Goal: Task Accomplishment & Management: Complete application form

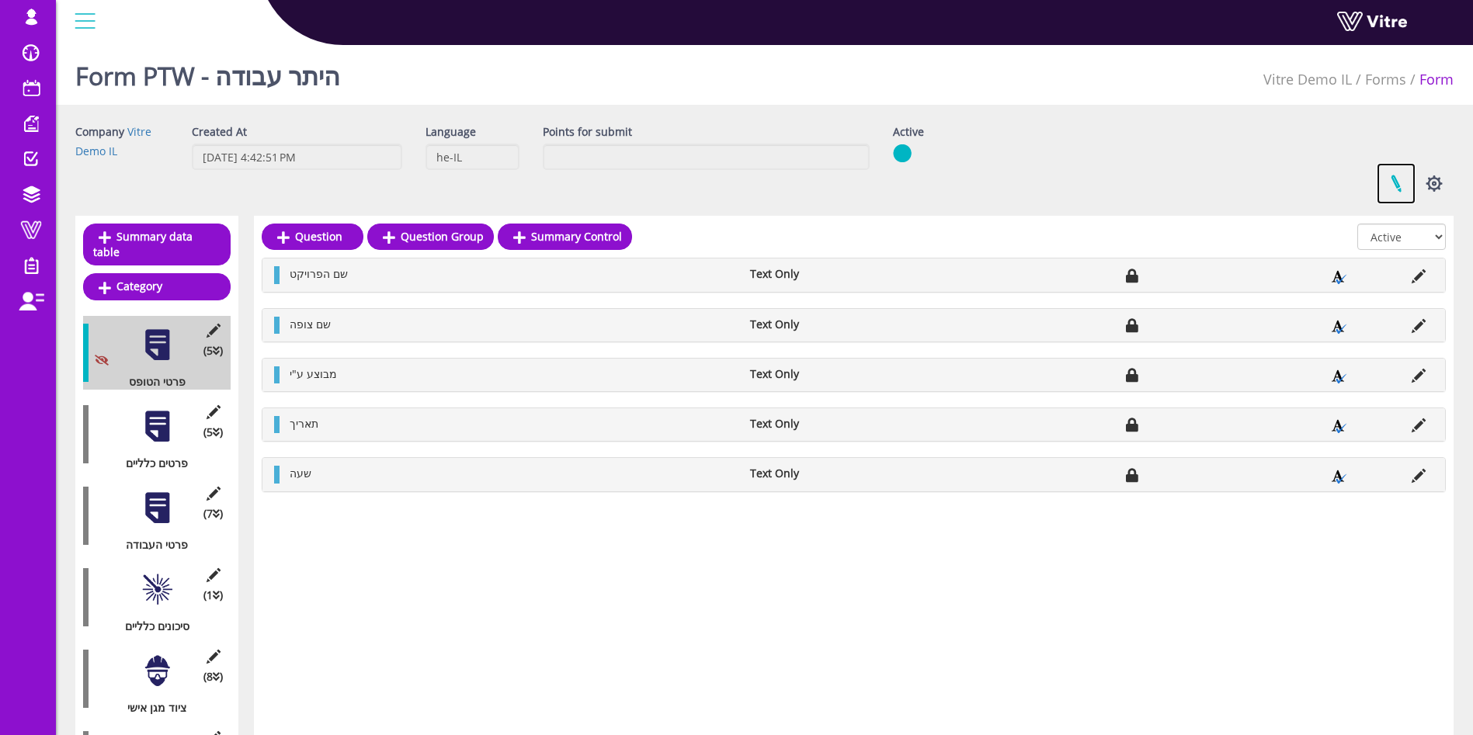
click at [1400, 182] on link at bounding box center [1396, 183] width 39 height 41
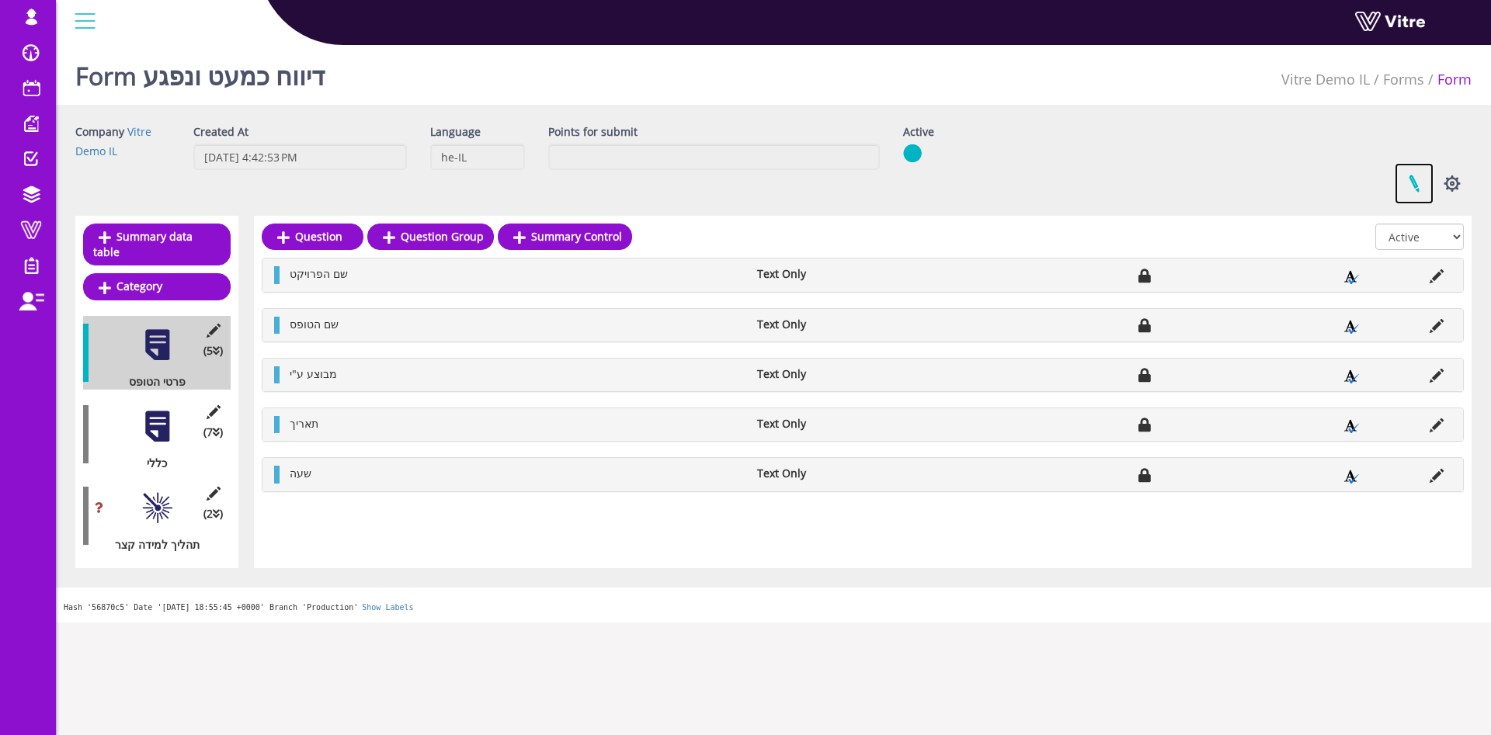
click at [1408, 185] on link at bounding box center [1414, 183] width 39 height 41
click at [1417, 193] on link at bounding box center [1414, 183] width 39 height 41
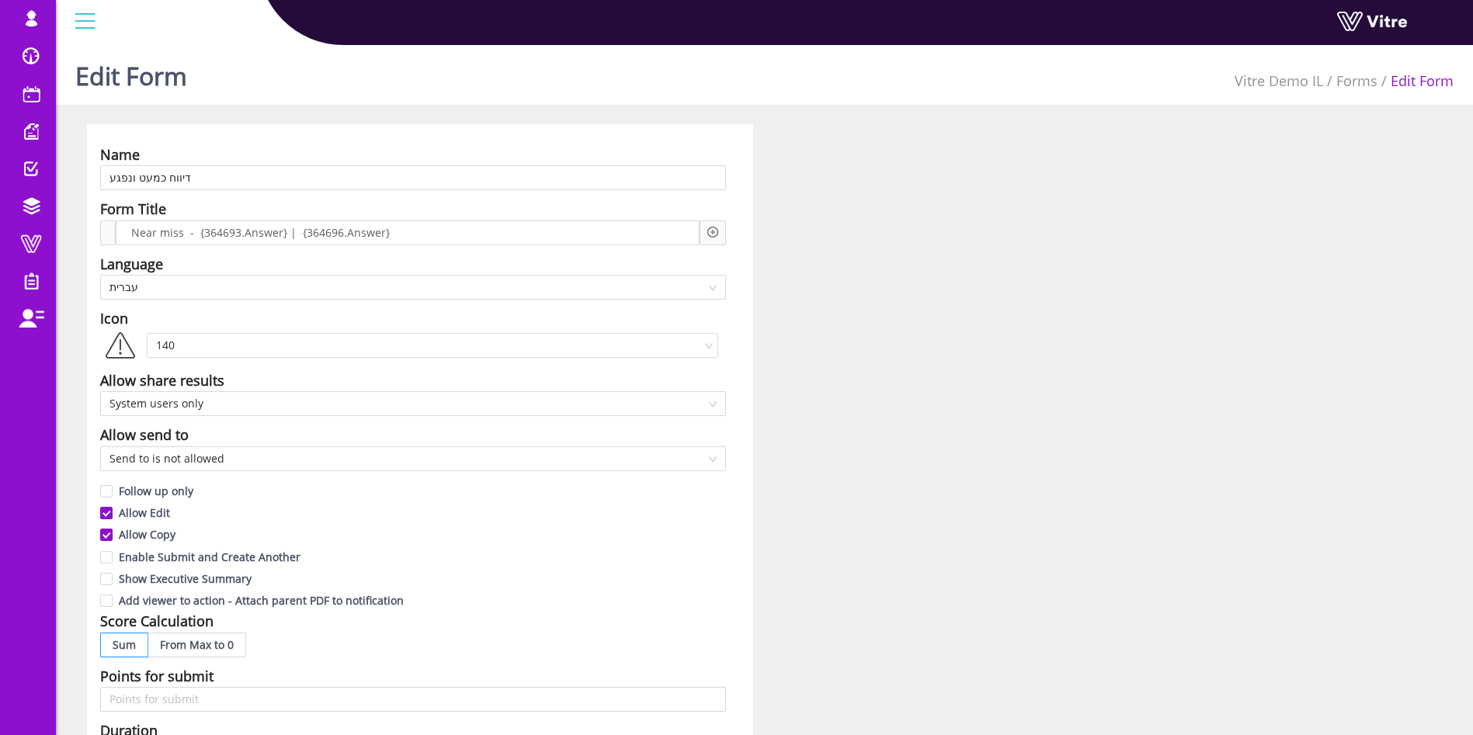
scroll to position [1165, 0]
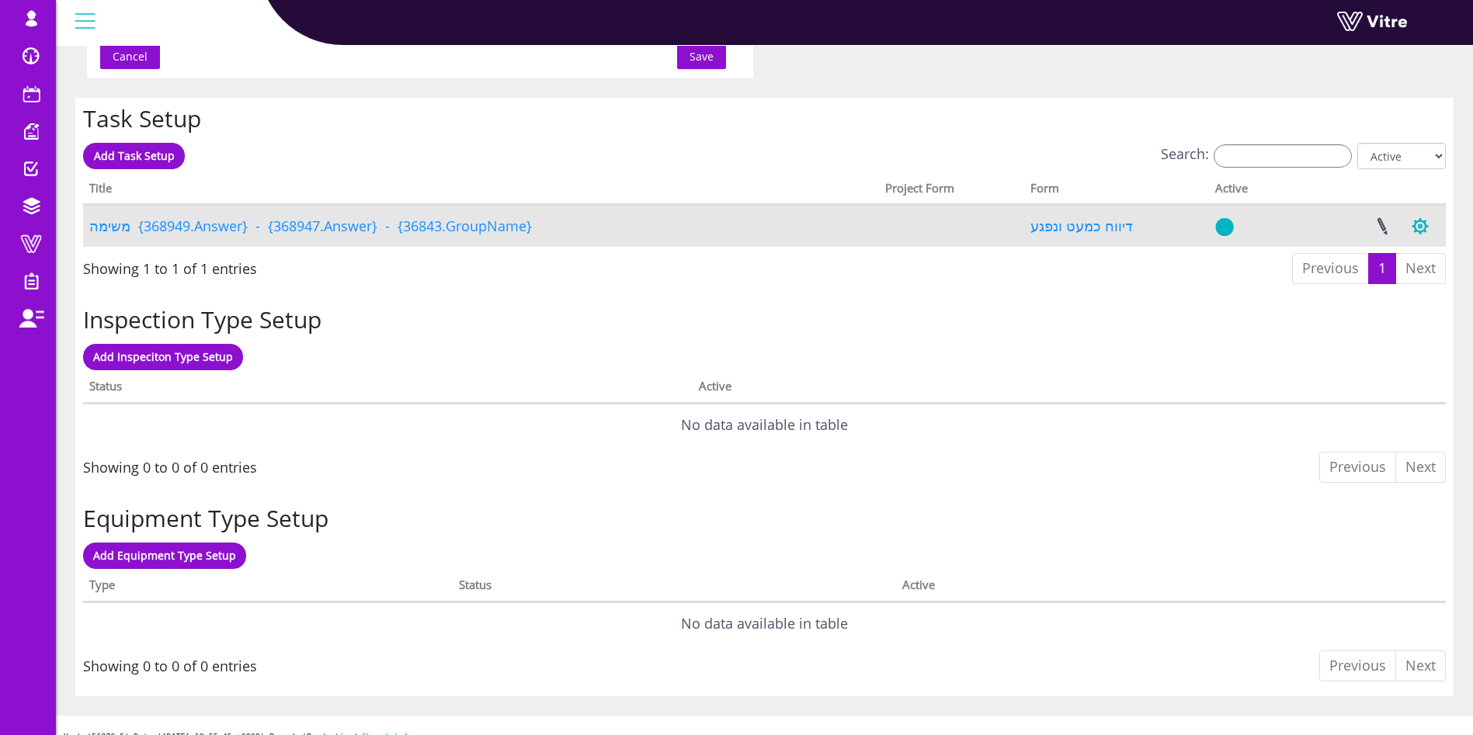
click at [1416, 228] on button "button" at bounding box center [1420, 226] width 39 height 41
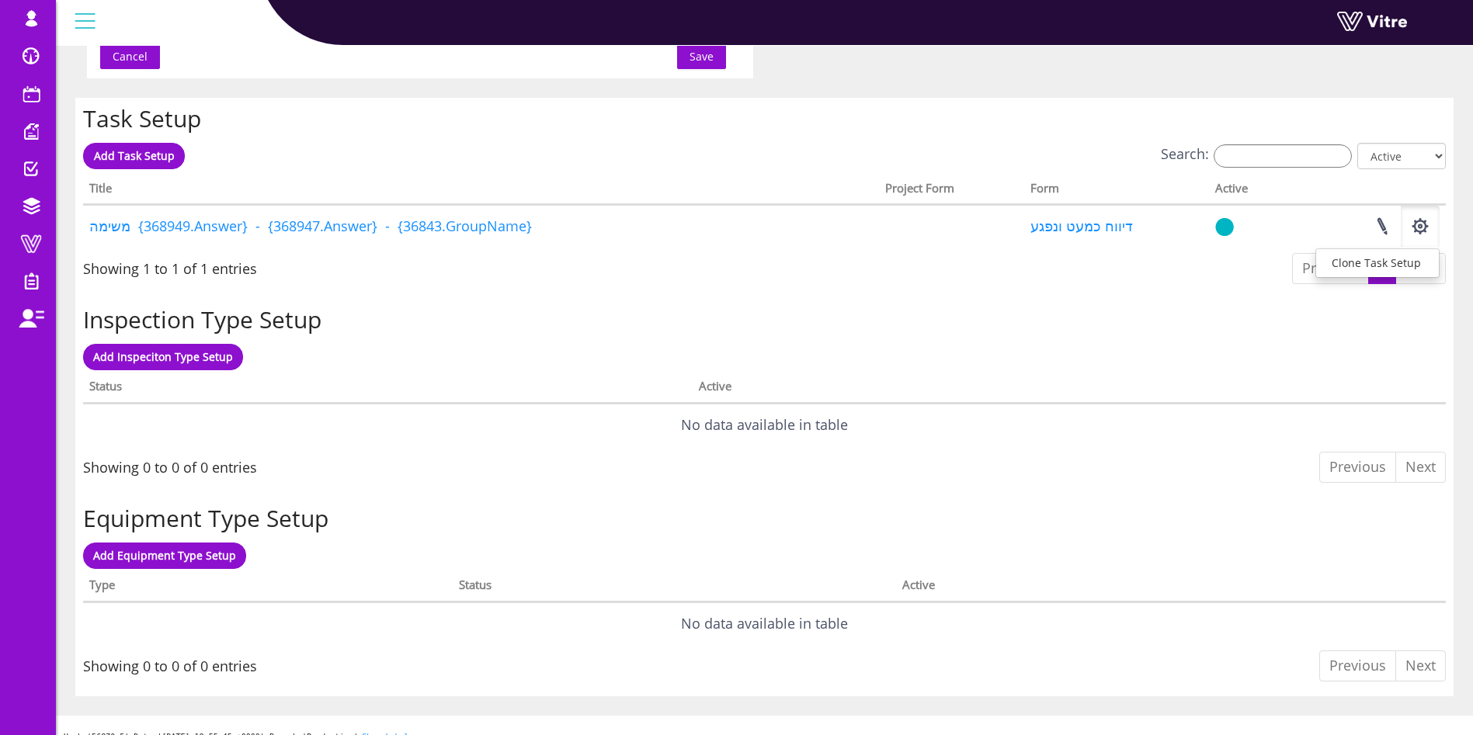
click at [941, 329] on h2 "Inspection Type Setup" at bounding box center [764, 320] width 1363 height 26
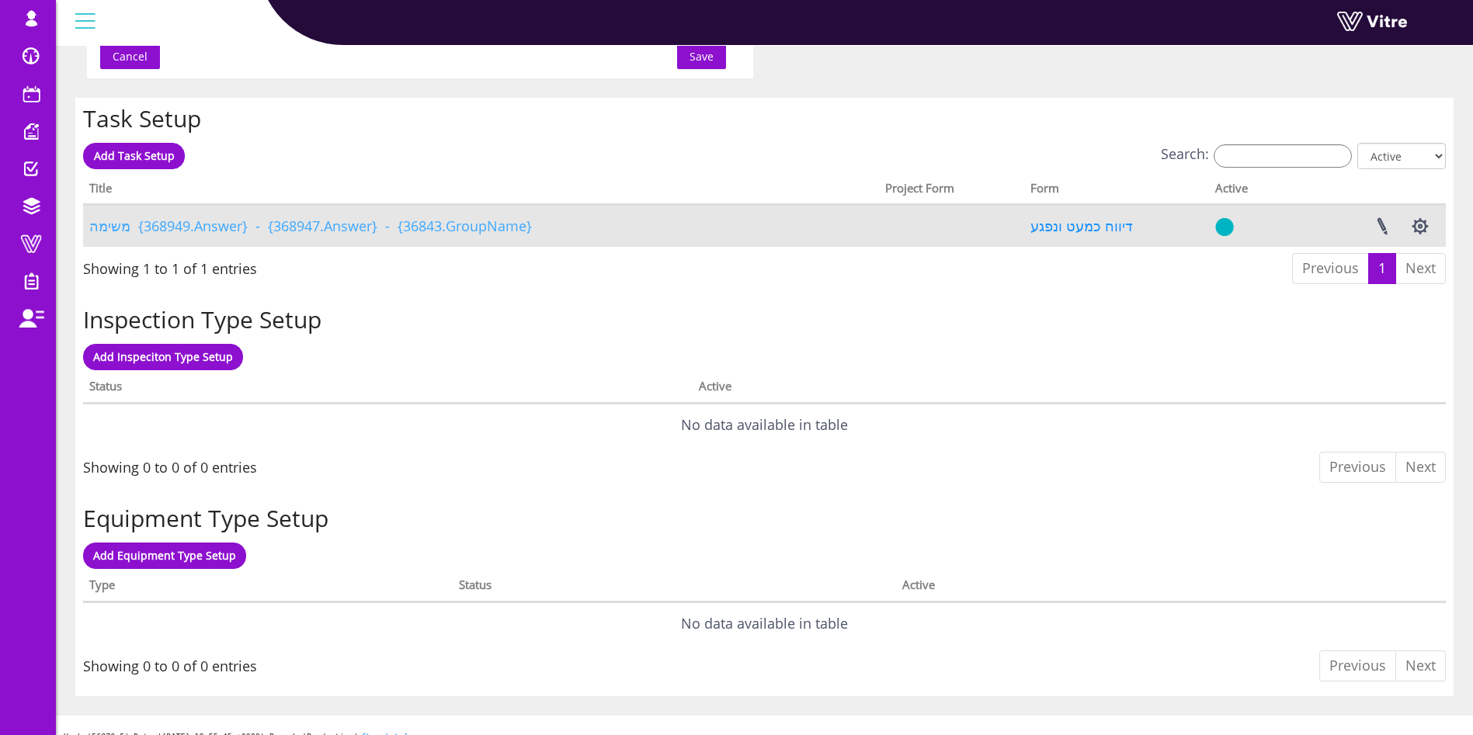
click at [478, 217] on link "משימה {368949.Answer} - {368947.Answer} - {36843.GroupName}" at bounding box center [310, 226] width 443 height 19
click at [478, 231] on link "משימה {368949.Answer} - {368947.Answer} - {36843.GroupName}" at bounding box center [310, 226] width 443 height 19
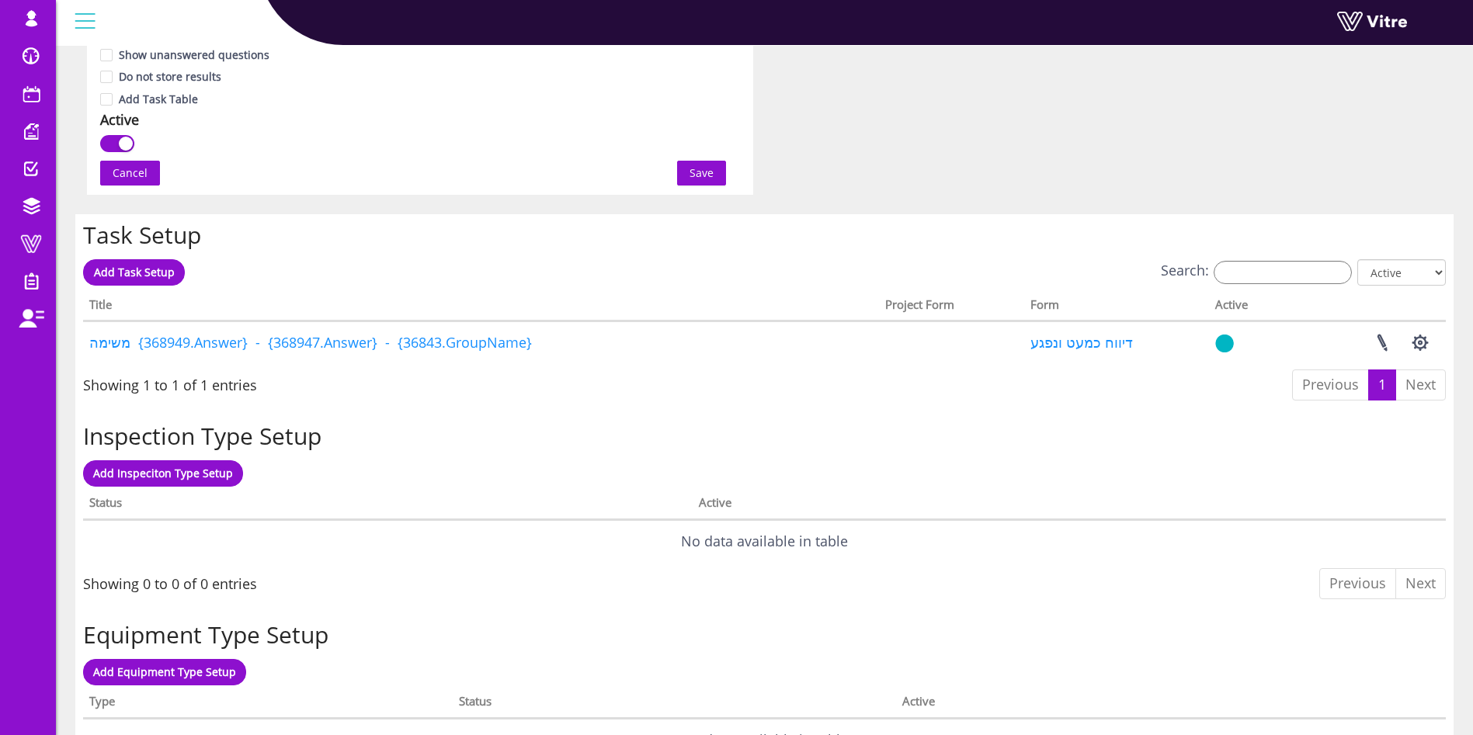
scroll to position [1183, 0]
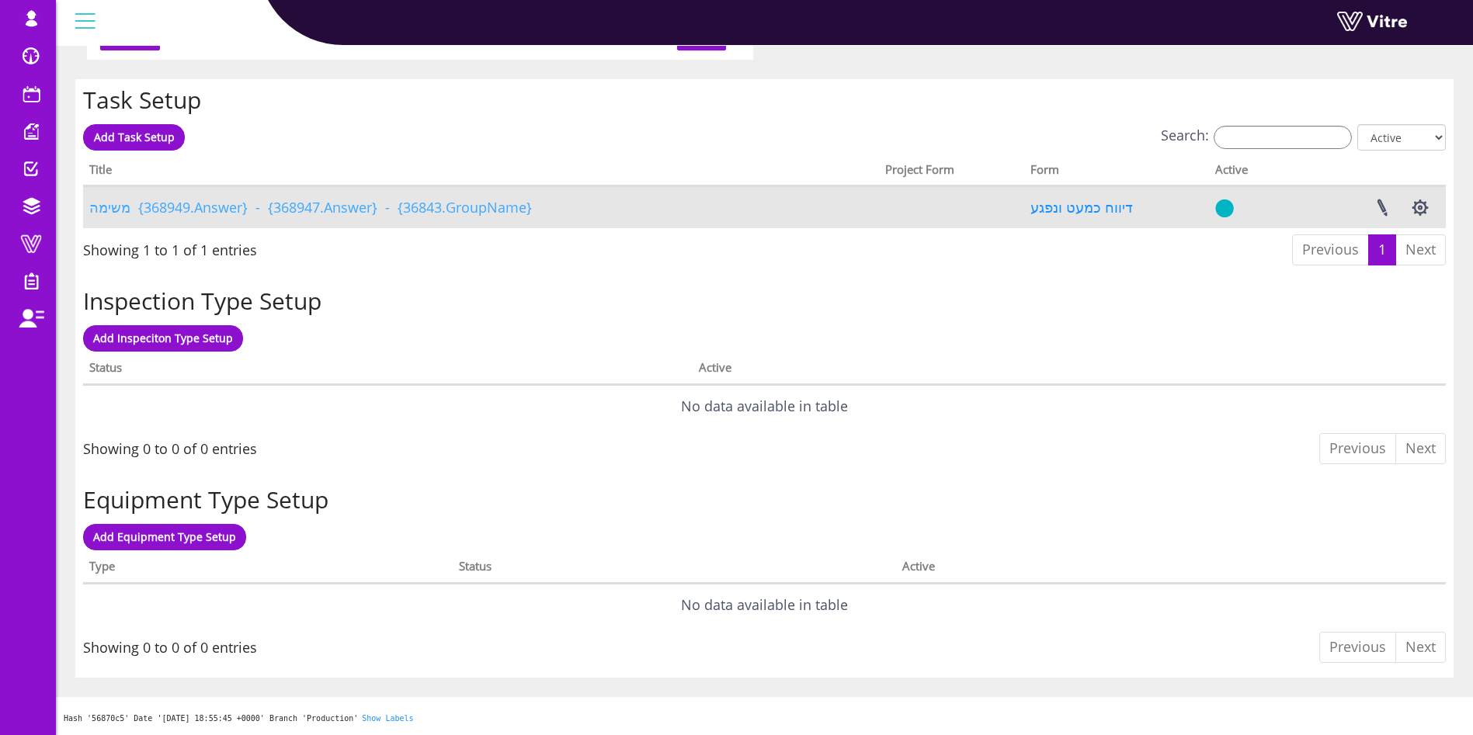
click at [109, 214] on link "משימה {368949.Answer} - {368947.Answer} - {36843.GroupName}" at bounding box center [310, 207] width 443 height 19
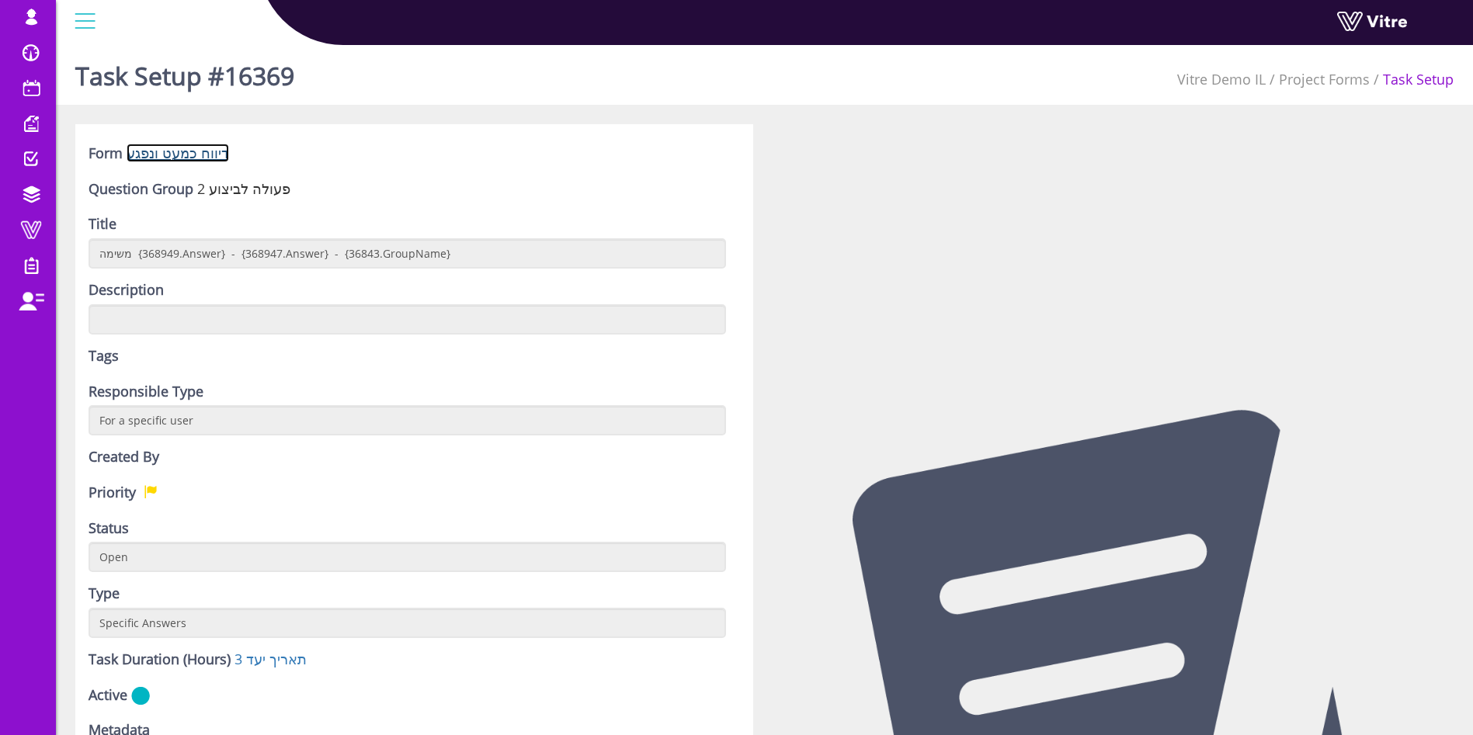
click at [168, 148] on link "דיווח כמעט ונפגע" at bounding box center [178, 153] width 103 height 19
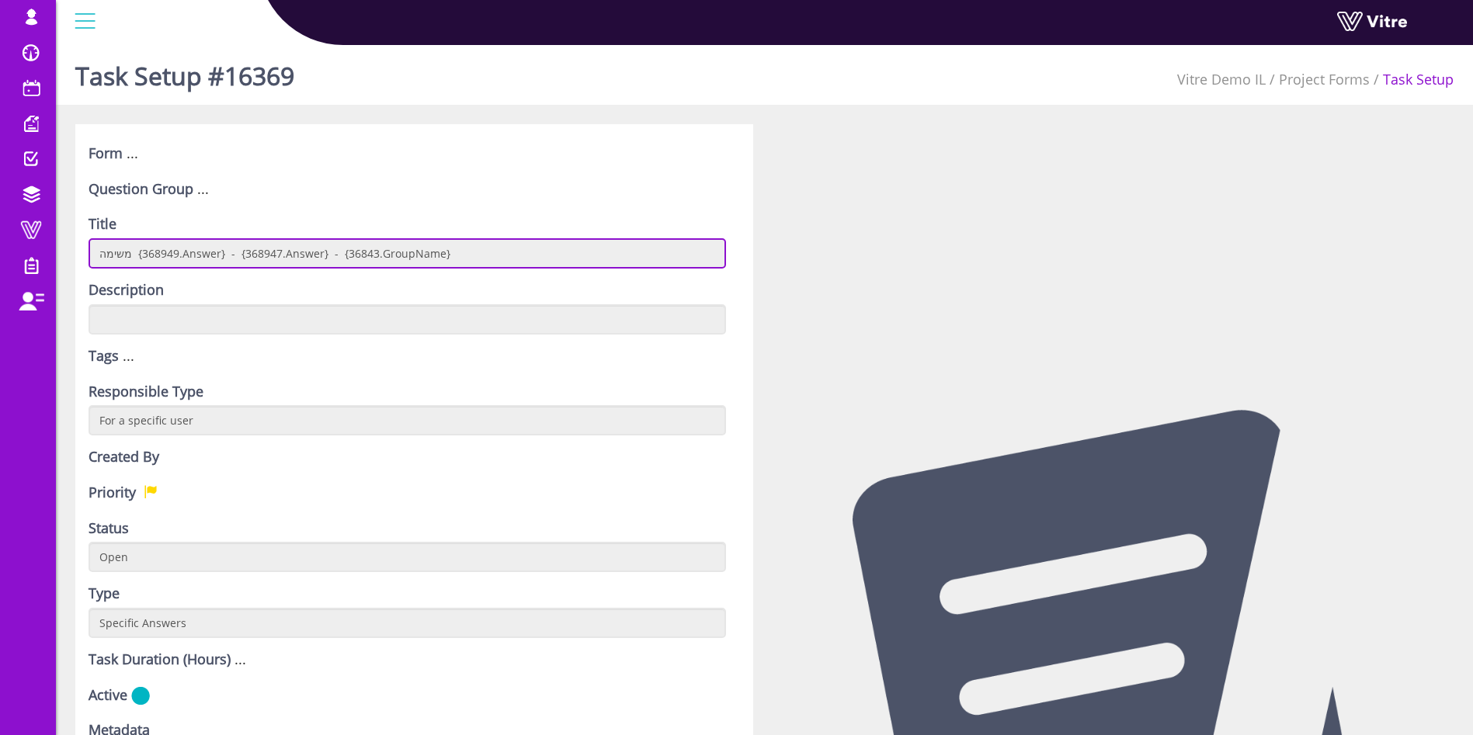
click at [245, 259] on input "משימה {368949.Answer} - {368947.Answer} - {36843.GroupName}" at bounding box center [408, 253] width 638 height 30
click at [511, 262] on input "משימה {368949.Answer} - {368947.Answer} - {36843.GroupName}" at bounding box center [408, 253] width 638 height 30
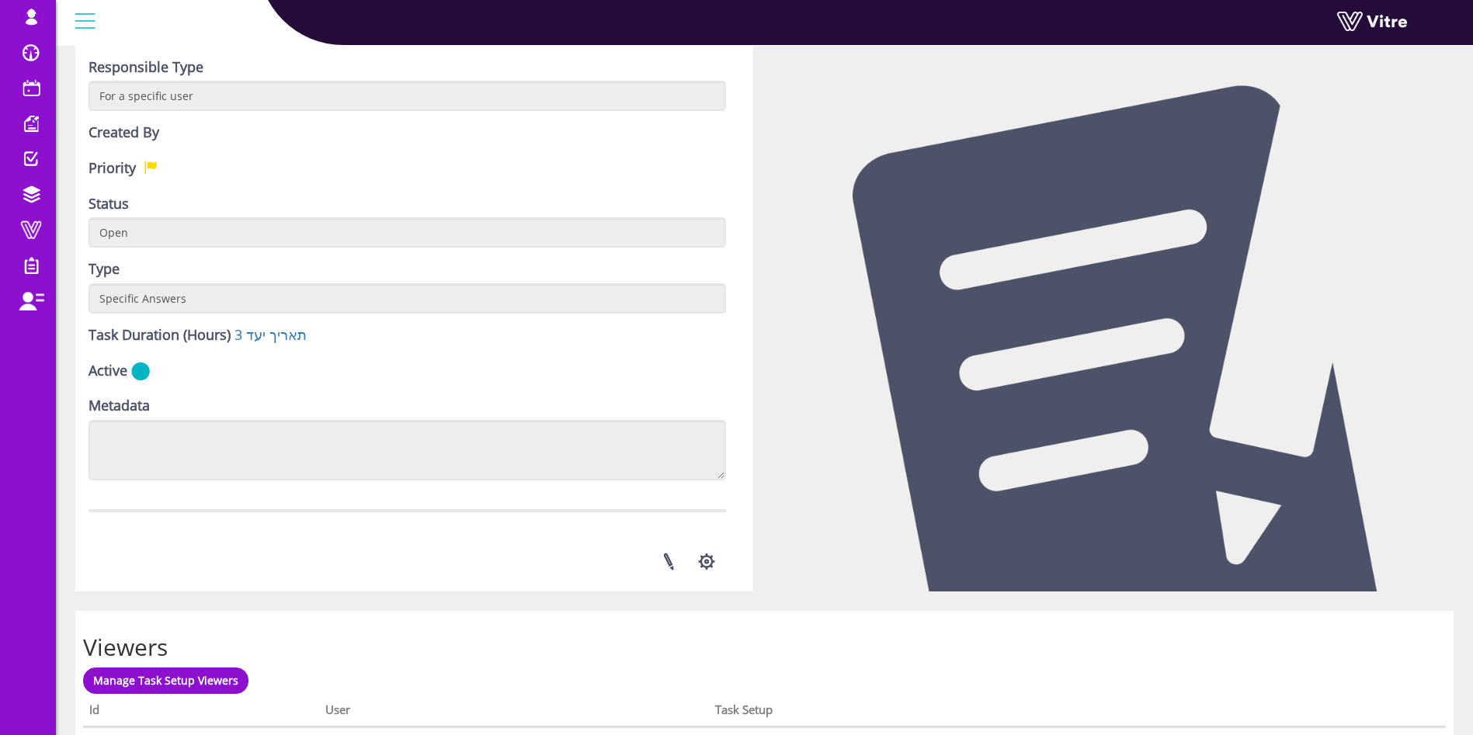
scroll to position [662, 0]
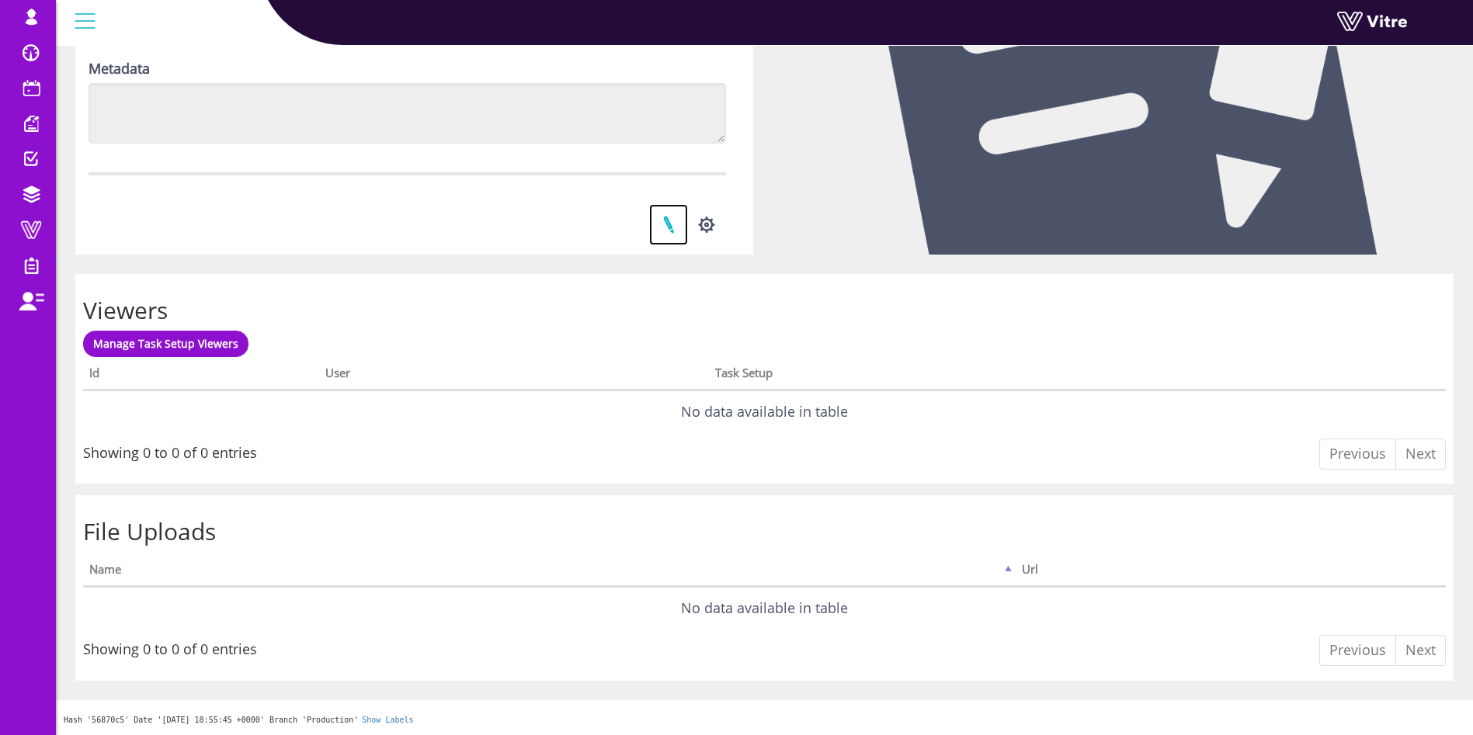
click at [667, 226] on link at bounding box center [668, 224] width 39 height 41
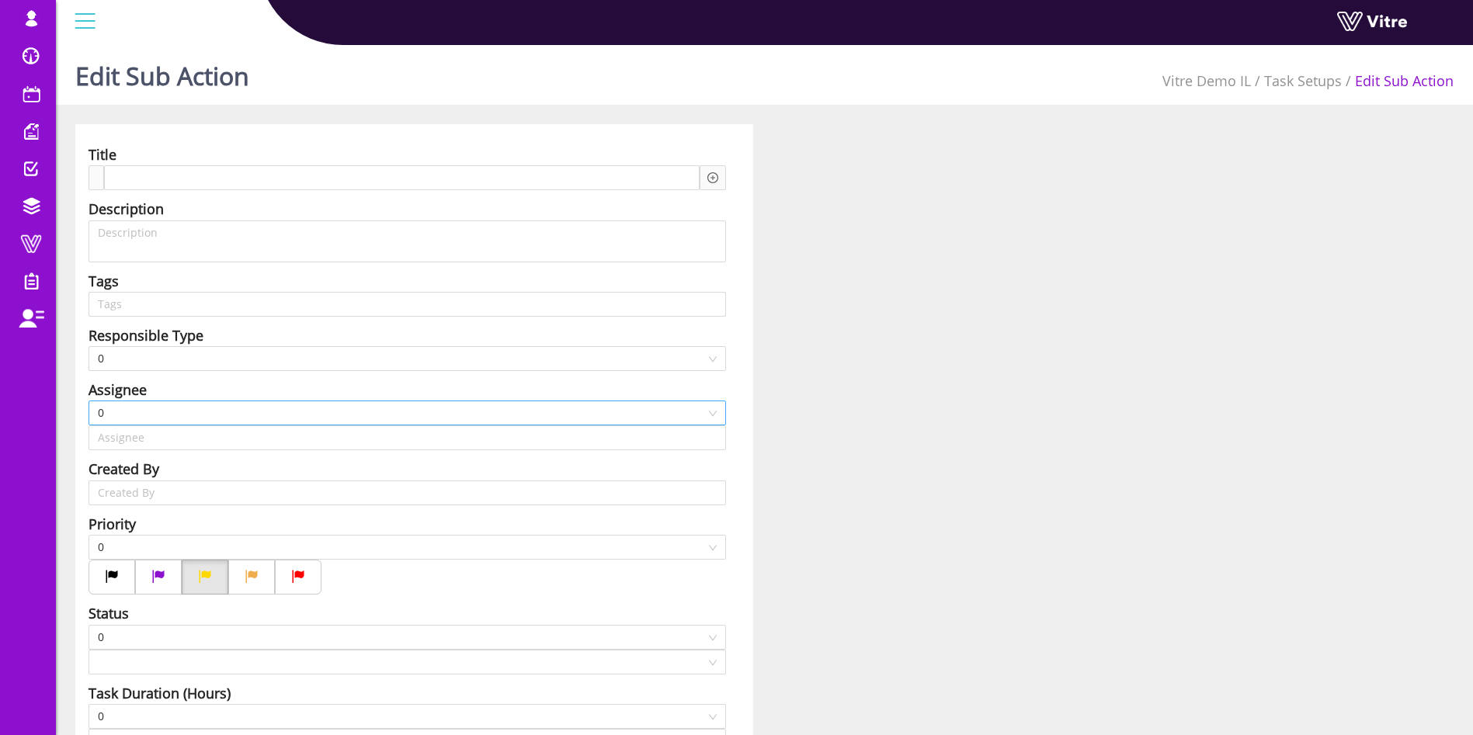
type input "Lishay Peled SU"
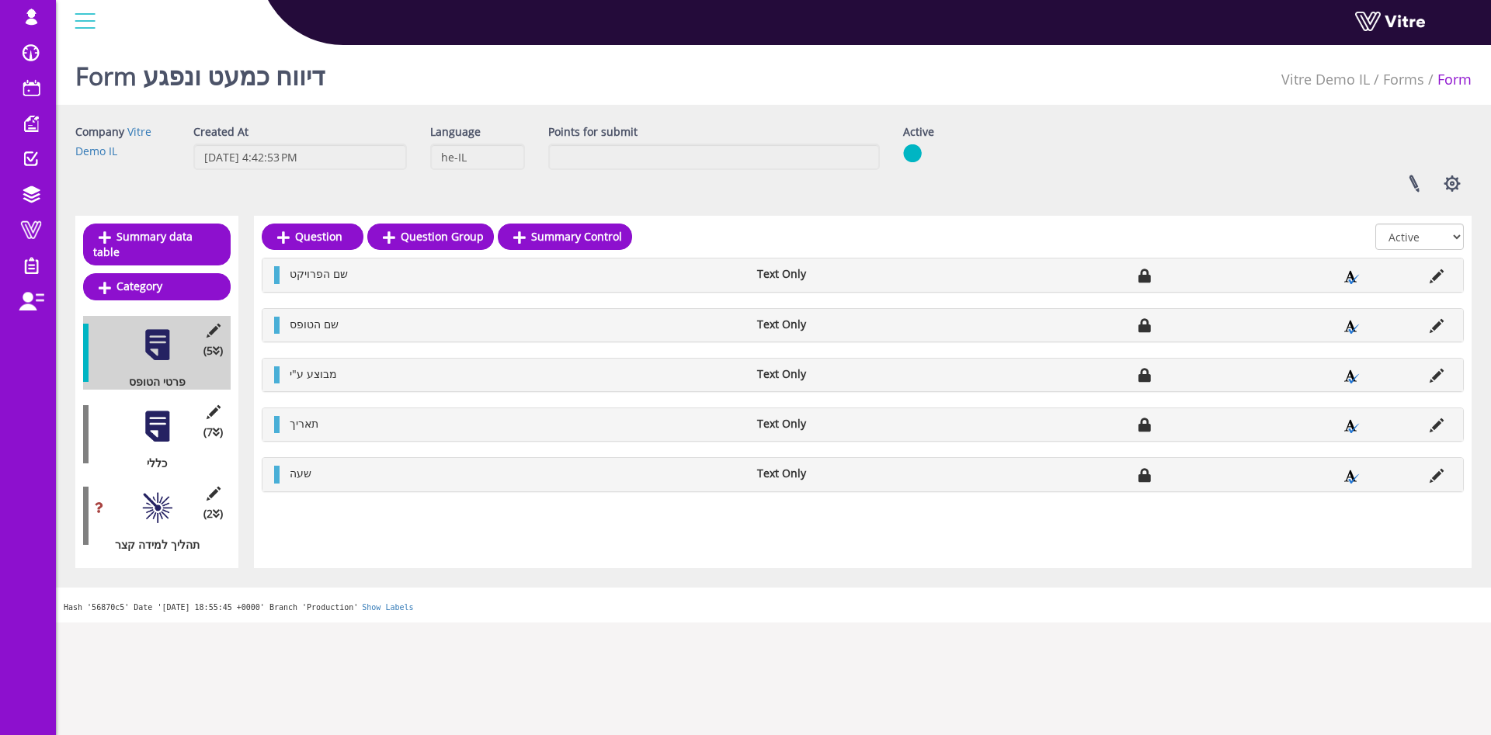
click at [155, 495] on div at bounding box center [157, 508] width 35 height 35
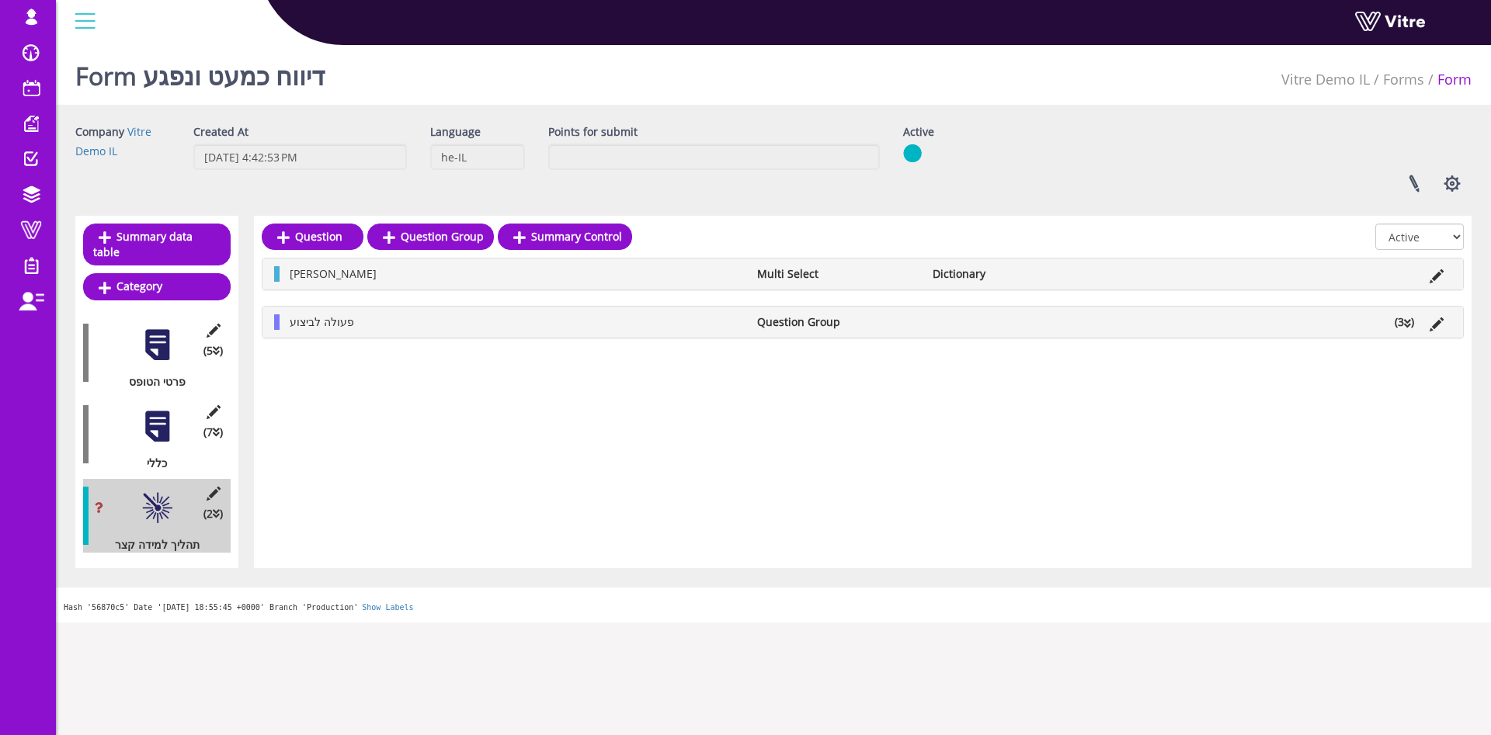
click at [1402, 325] on li "(3 )" at bounding box center [1404, 322] width 35 height 16
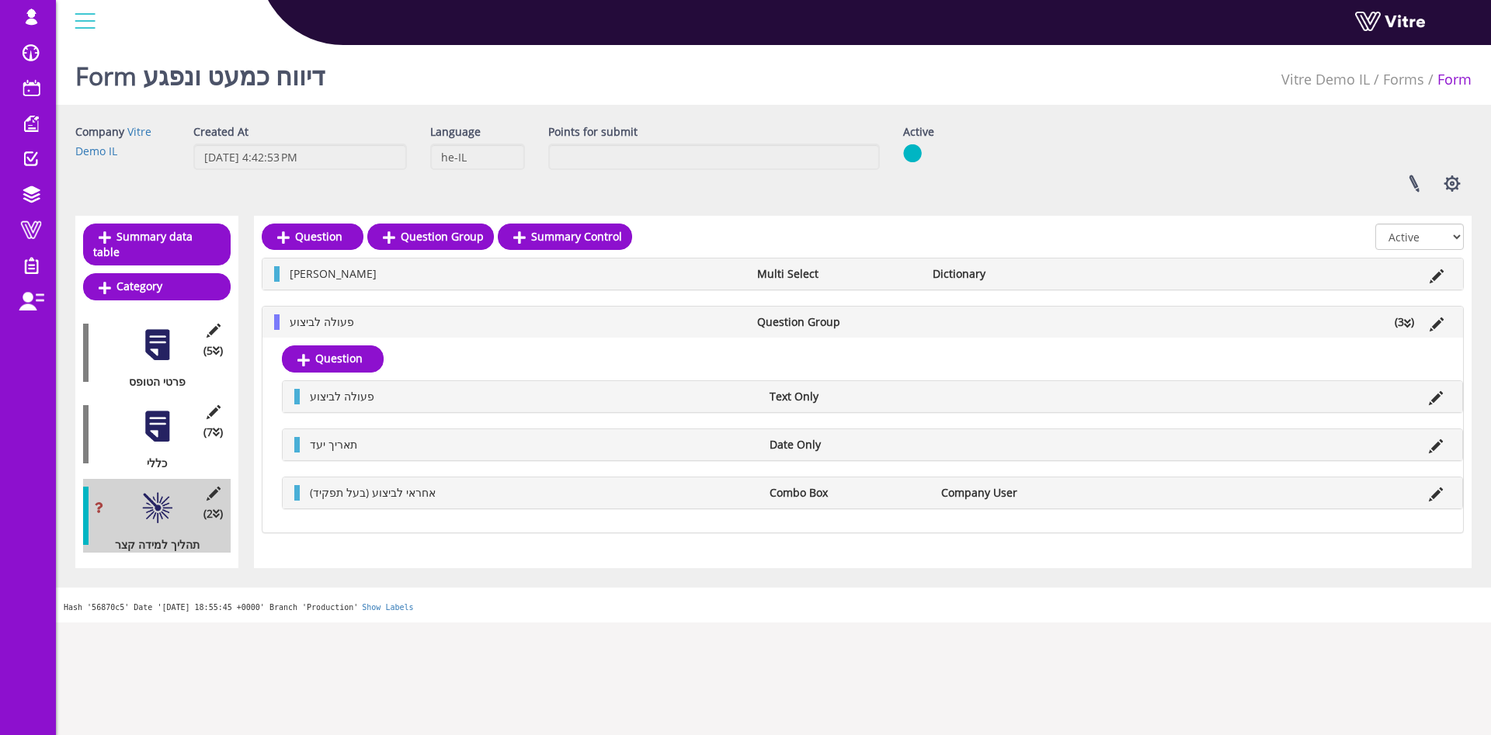
click at [838, 276] on li "Multi Select" at bounding box center [836, 274] width 175 height 16
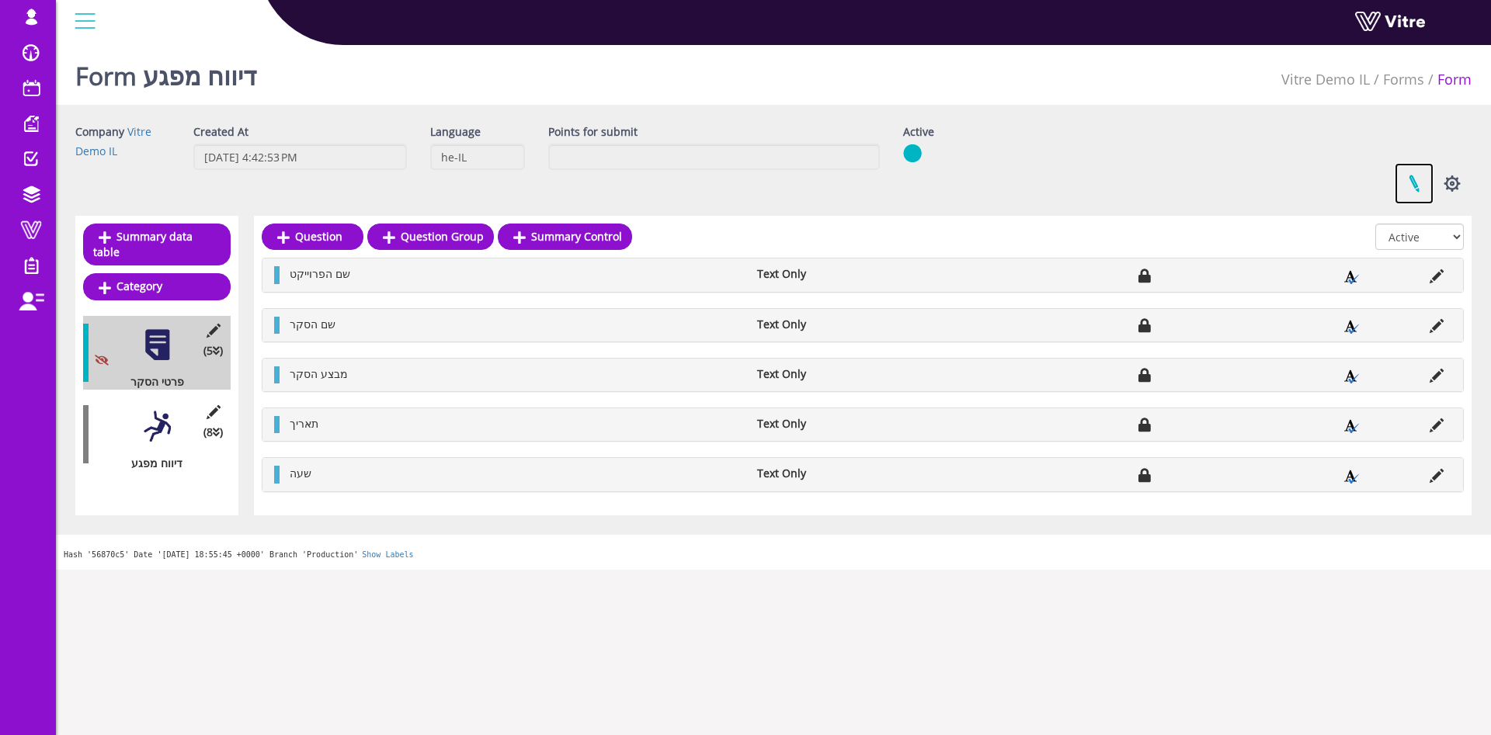
click at [1413, 183] on link at bounding box center [1414, 183] width 39 height 41
click at [1416, 179] on link at bounding box center [1414, 183] width 39 height 41
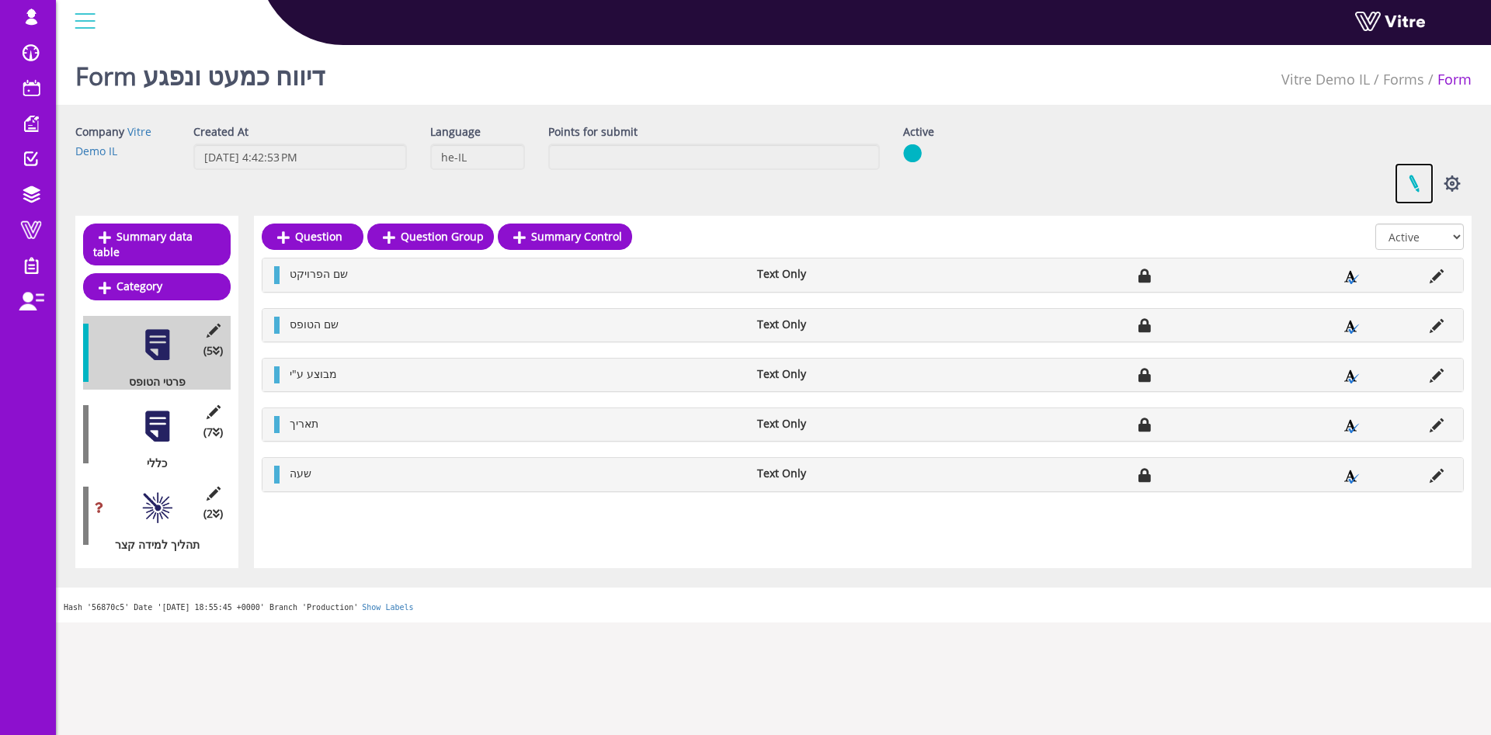
click at [1422, 175] on link at bounding box center [1414, 183] width 39 height 41
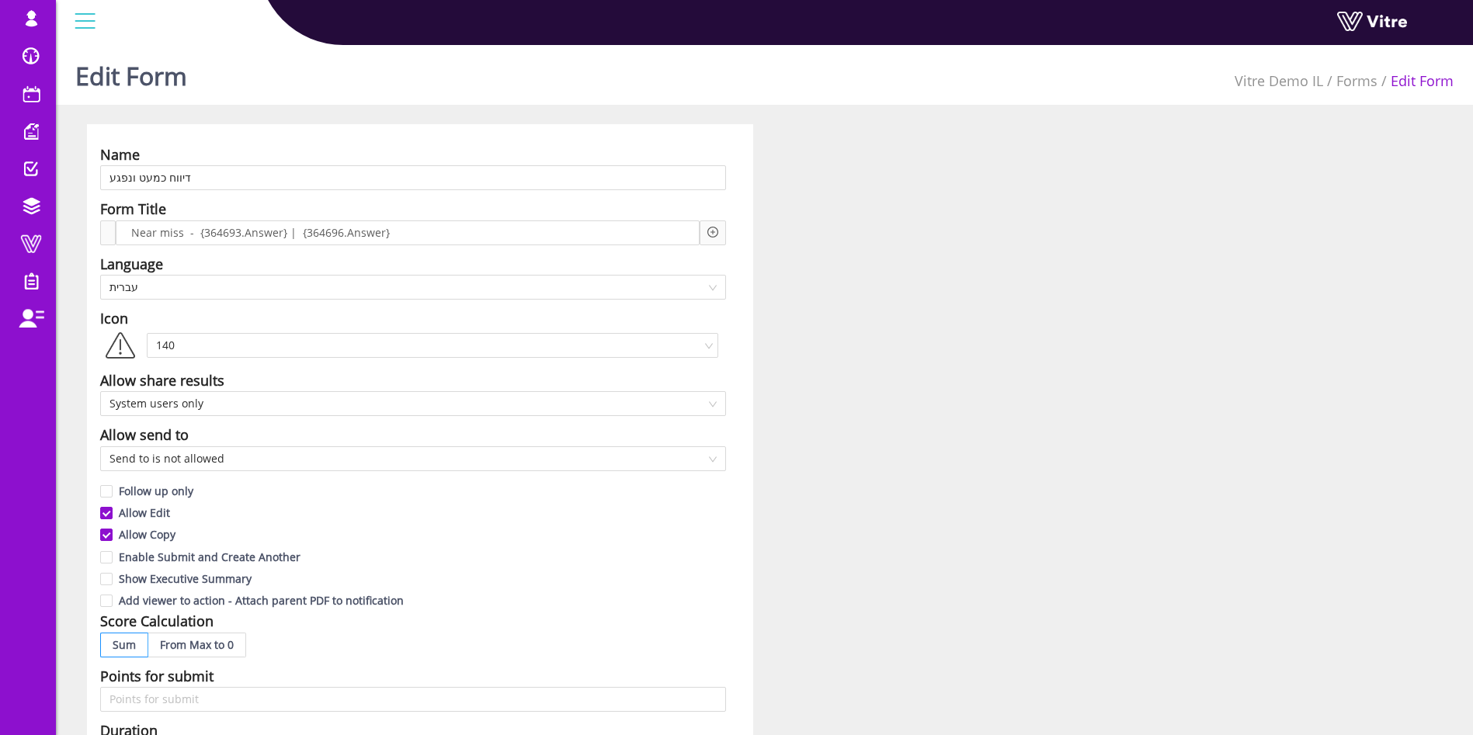
click at [716, 235] on icon "plus-circle" at bounding box center [712, 232] width 11 height 11
click at [836, 247] on input "search" at bounding box center [844, 244] width 189 height 23
click at [181, 231] on span "Near miss - {364693.Answer} | {364696.Answer}" at bounding box center [260, 232] width 266 height 17
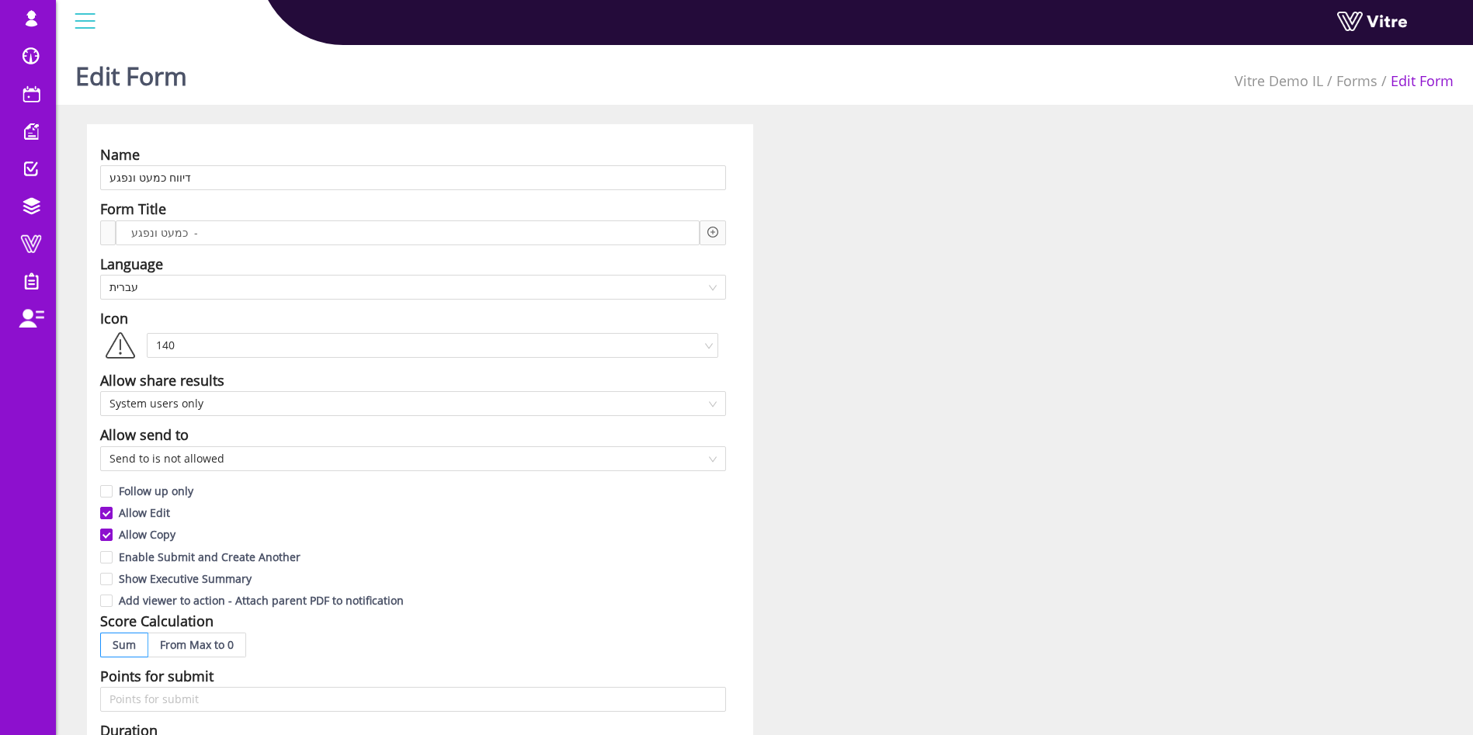
click at [713, 225] on div "Add question Question" at bounding box center [712, 232] width 11 height 17
click at [714, 231] on icon "plus-circle" at bounding box center [712, 232] width 11 height 11
click at [827, 243] on input "search" at bounding box center [844, 244] width 189 height 23
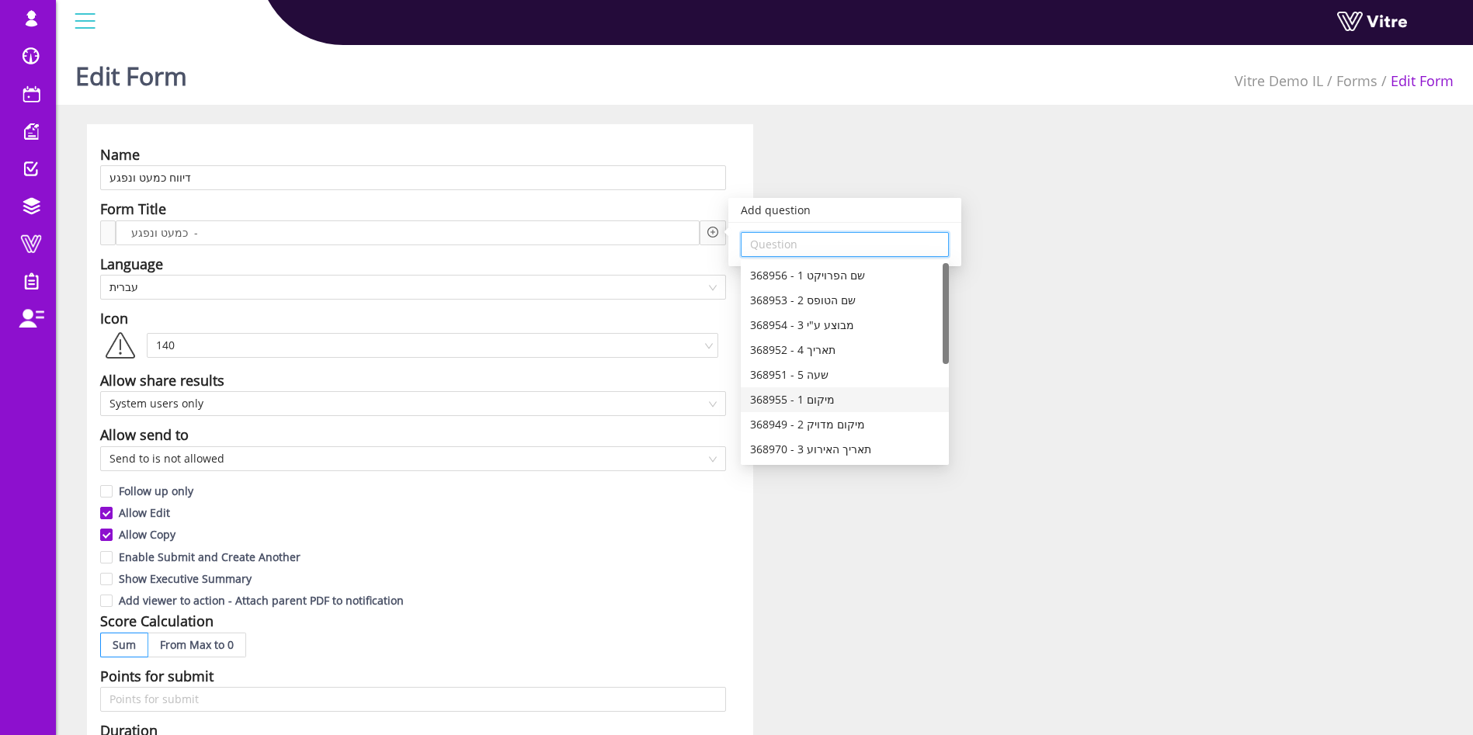
click at [840, 401] on div "368955 - 1 מיקום" at bounding box center [844, 399] width 189 height 17
type input "368955 - 1 מיקום"
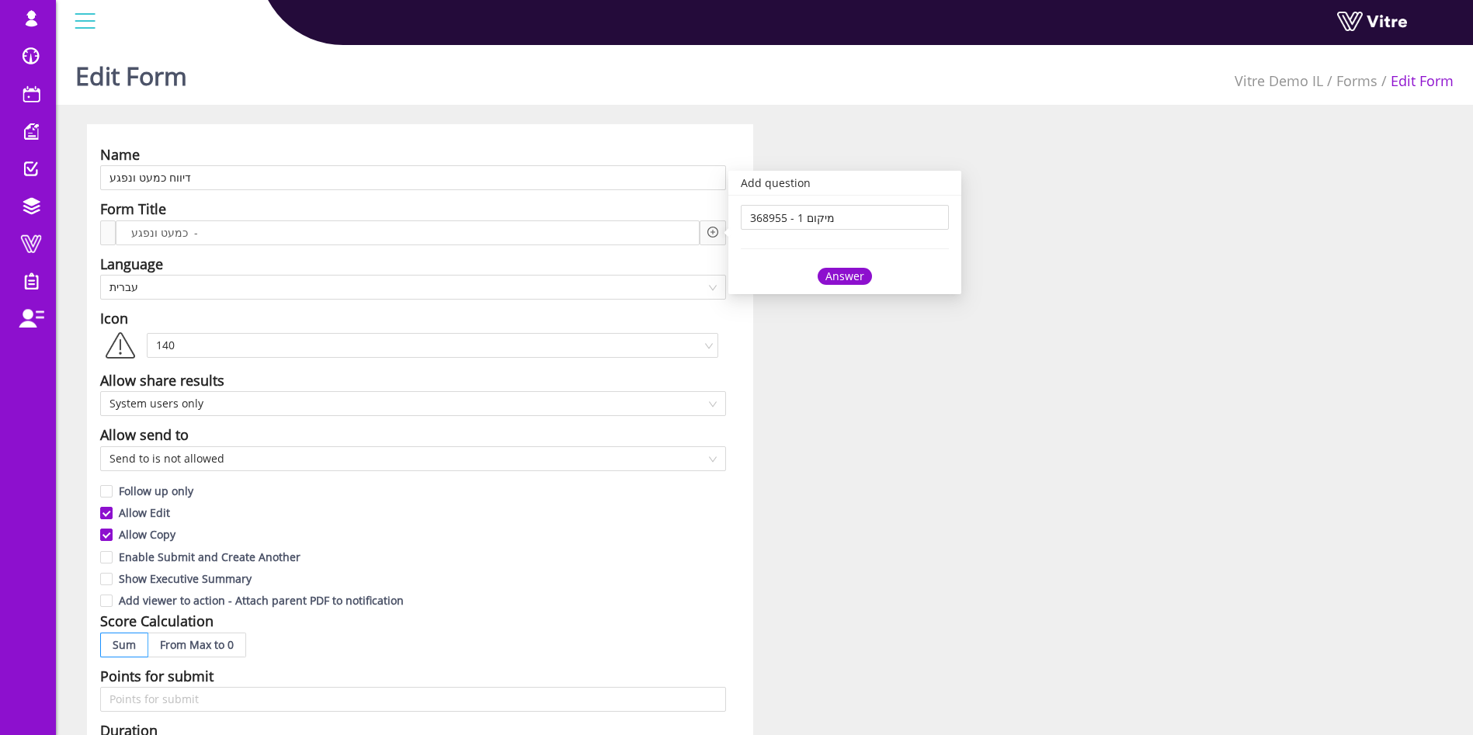
click at [854, 274] on div "Answer" at bounding box center [845, 276] width 54 height 17
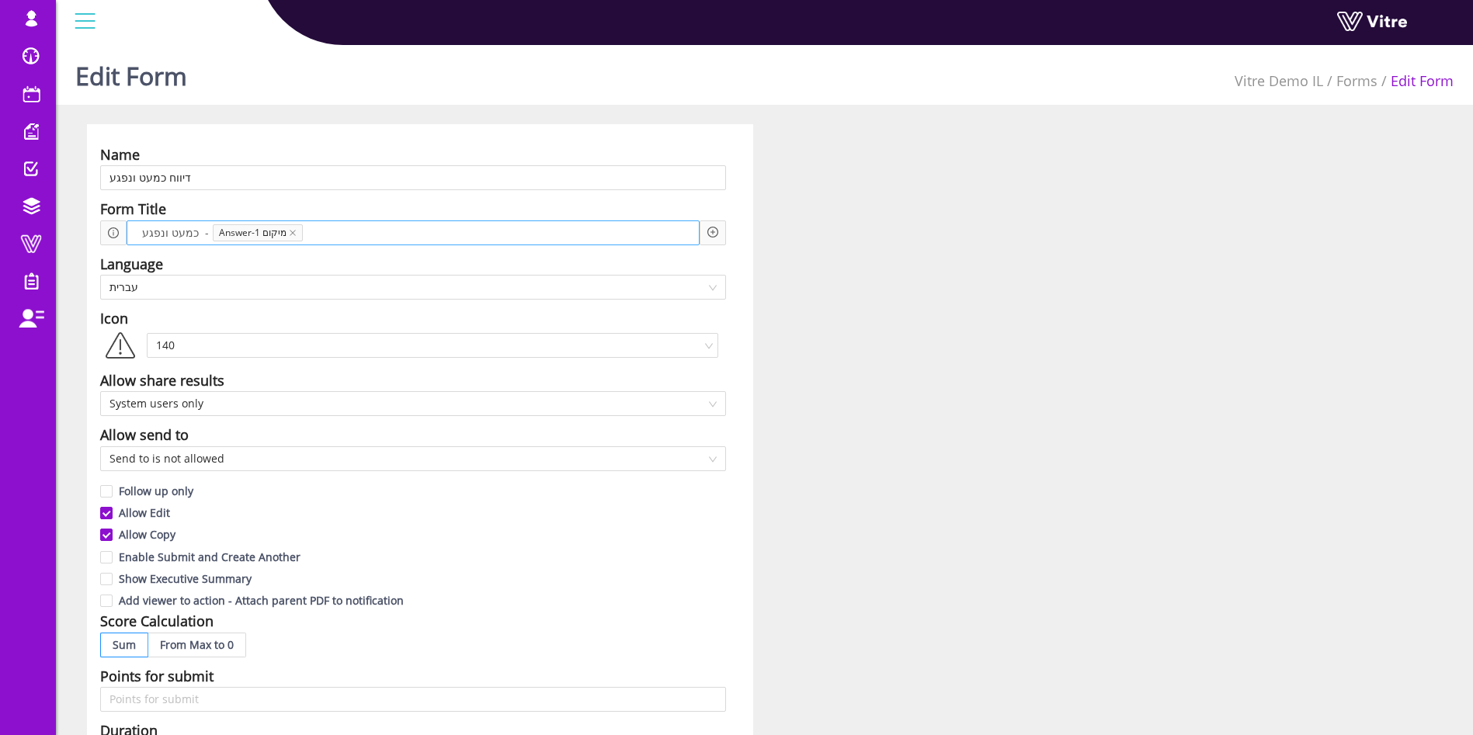
click at [374, 237] on span at bounding box center [365, 232] width 113 height 17
click at [711, 237] on div "Add question Question" at bounding box center [712, 232] width 11 height 17
click at [711, 236] on icon "plus-circle" at bounding box center [712, 232] width 11 height 11
click at [794, 246] on input "search" at bounding box center [844, 244] width 189 height 23
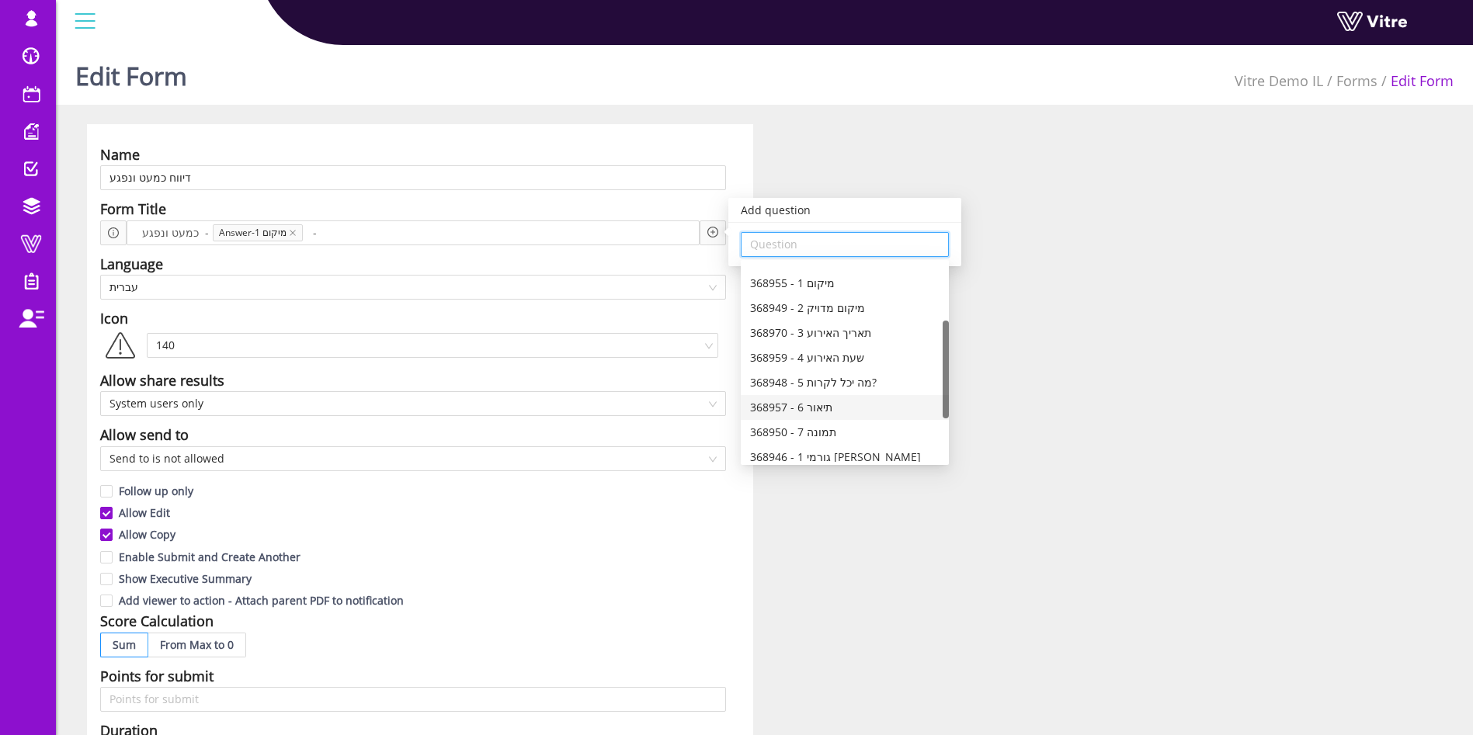
scroll to position [205, 0]
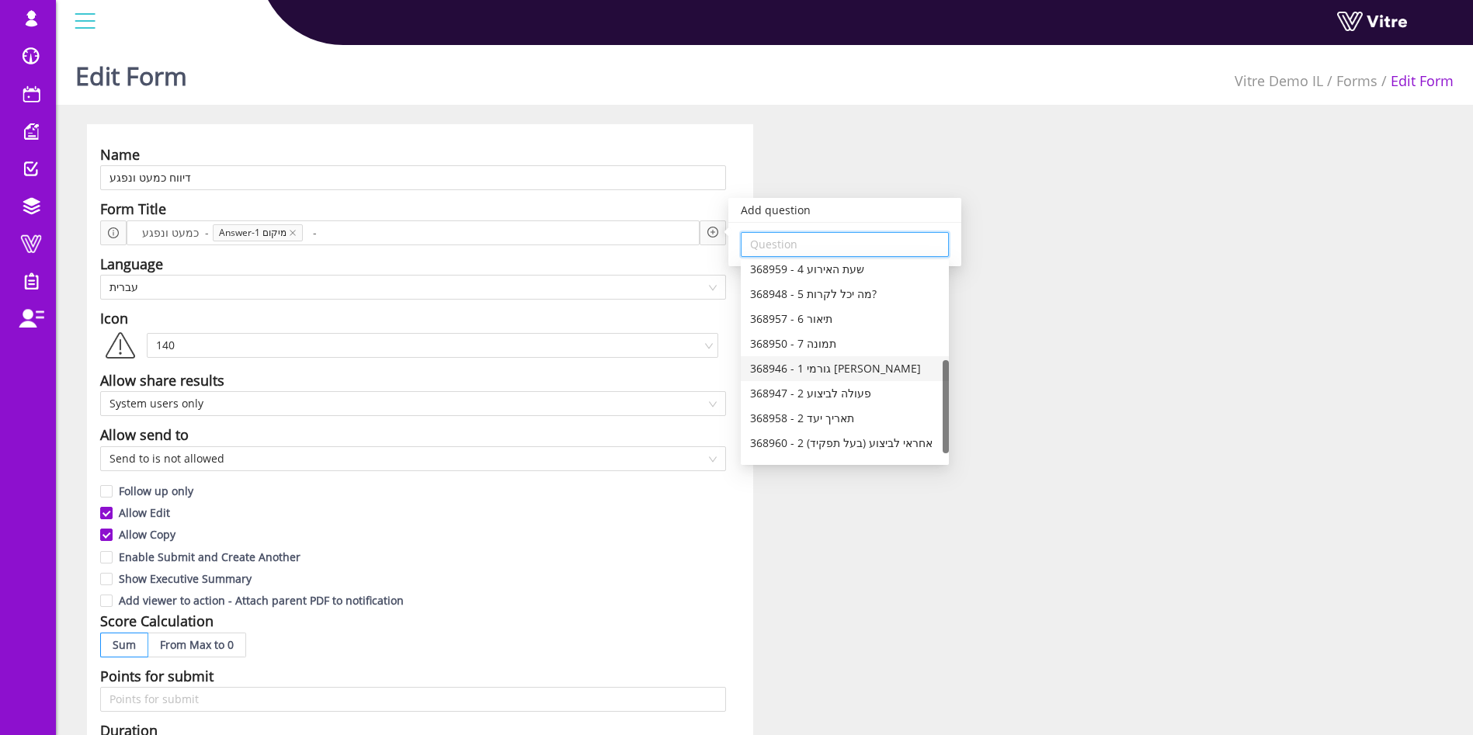
click at [836, 363] on div "368946 - 1 גורמי שורש" at bounding box center [844, 368] width 189 height 17
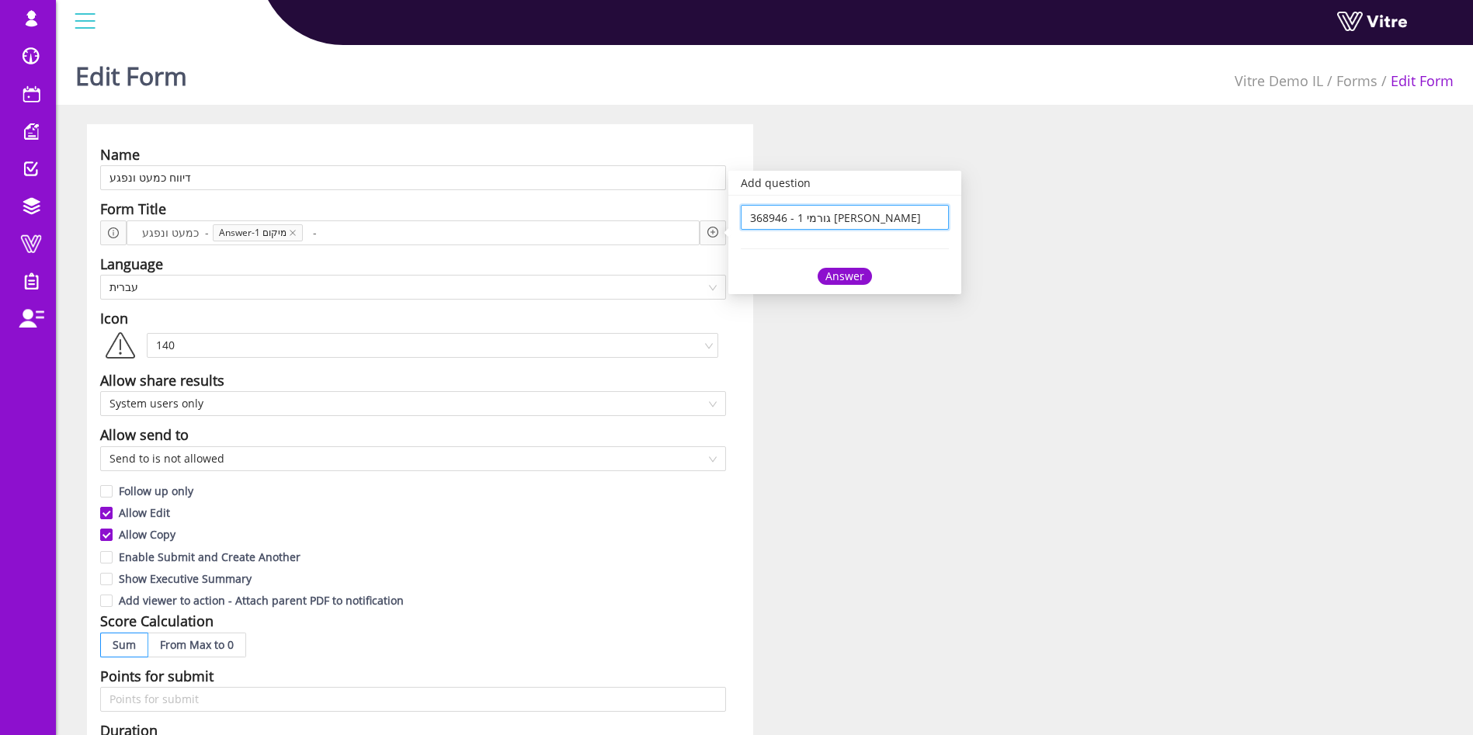
click at [862, 206] on input "368946 - 1 גורמי שורש" at bounding box center [844, 217] width 189 height 23
click at [870, 219] on input "368946 - 1 גורמי שורש" at bounding box center [844, 217] width 189 height 23
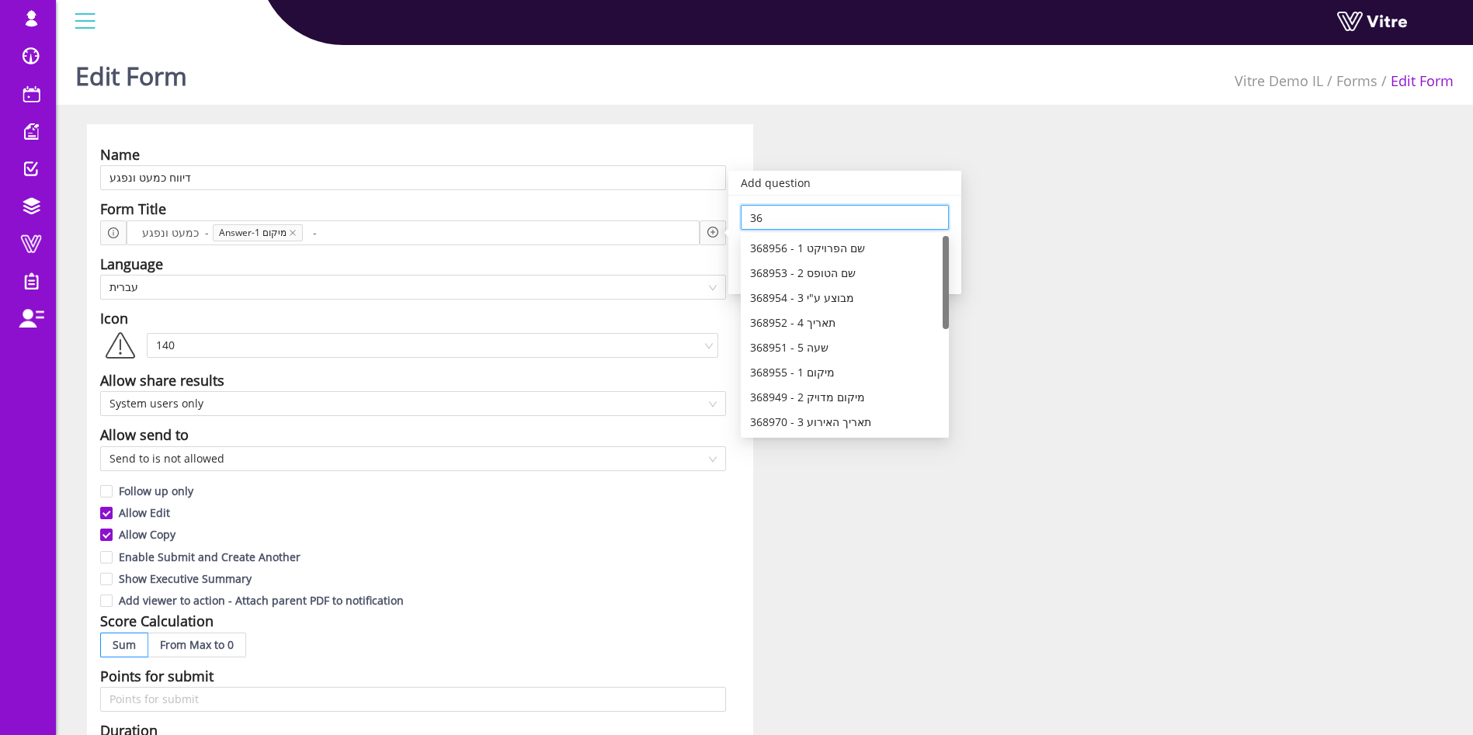
type input "3"
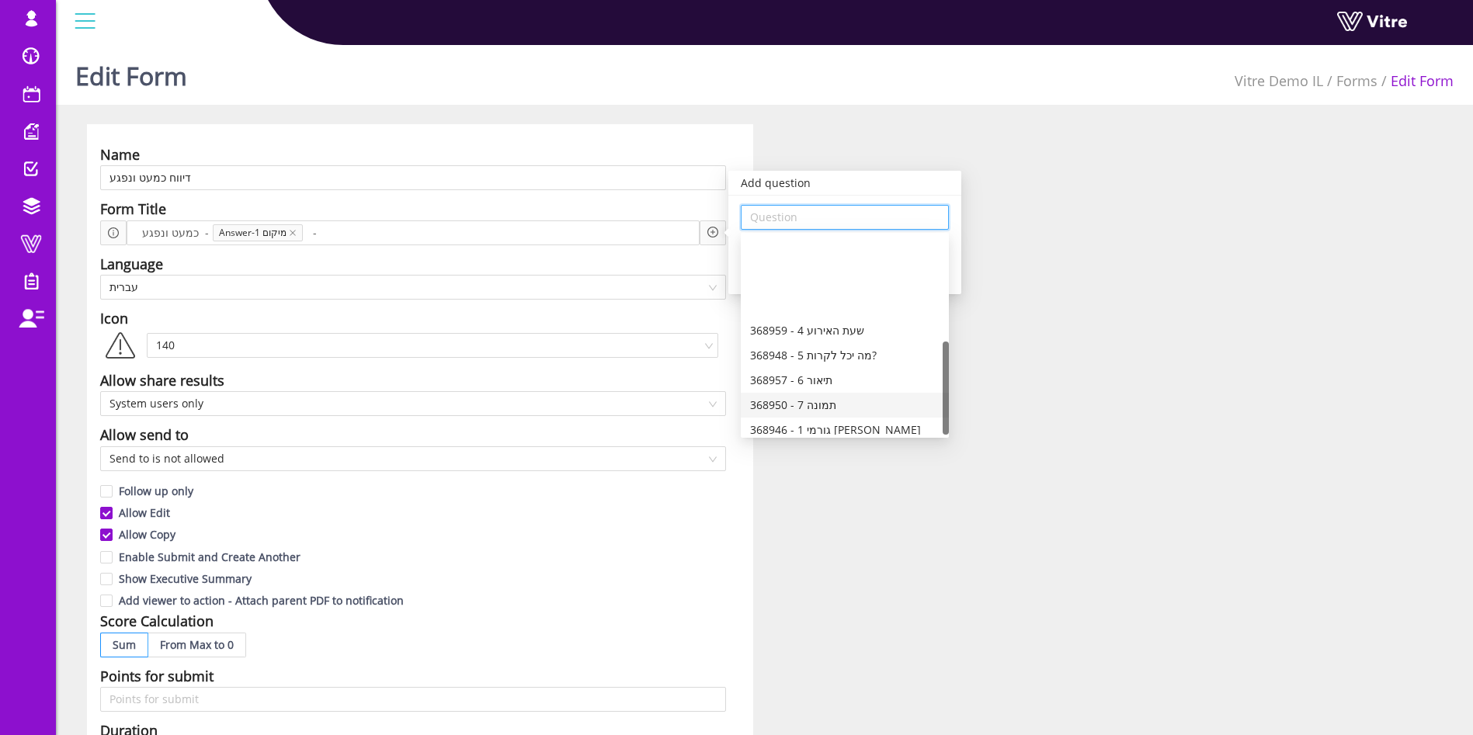
scroll to position [224, 0]
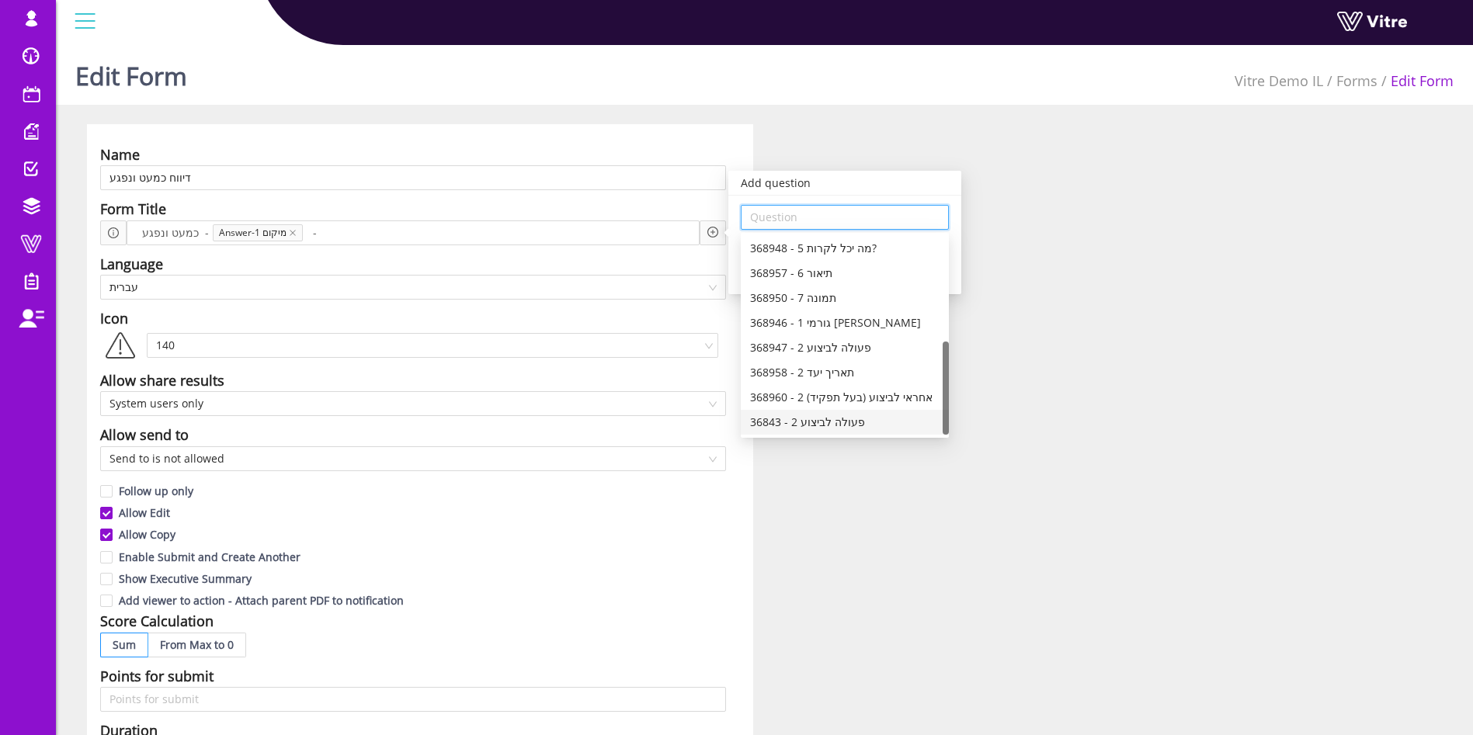
click at [831, 415] on div "36843 - 2 פעולה לביצוע" at bounding box center [844, 422] width 189 height 17
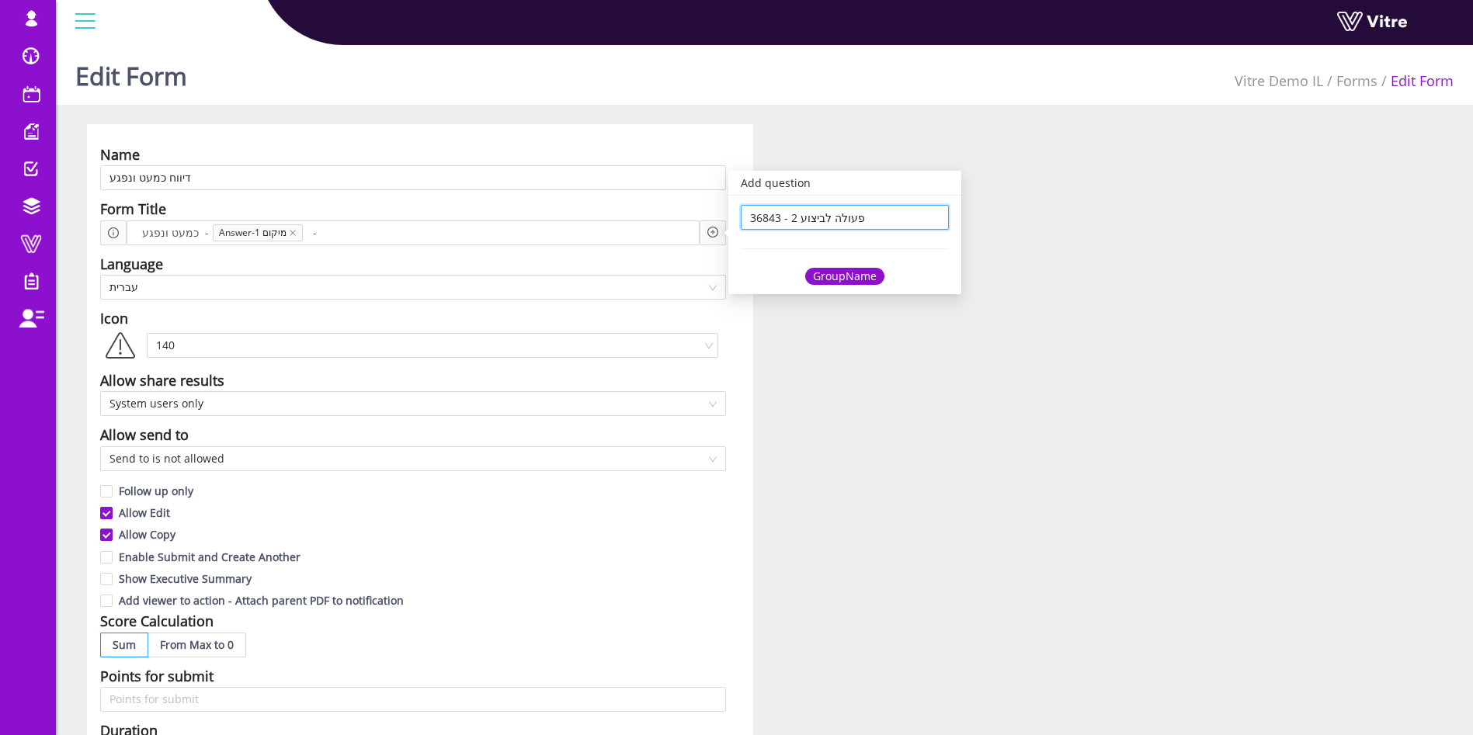
scroll to position [0, 0]
type input "36843 - 2 פעולה לביצוע"
click at [865, 274] on div "GroupName" at bounding box center [844, 276] width 79 height 17
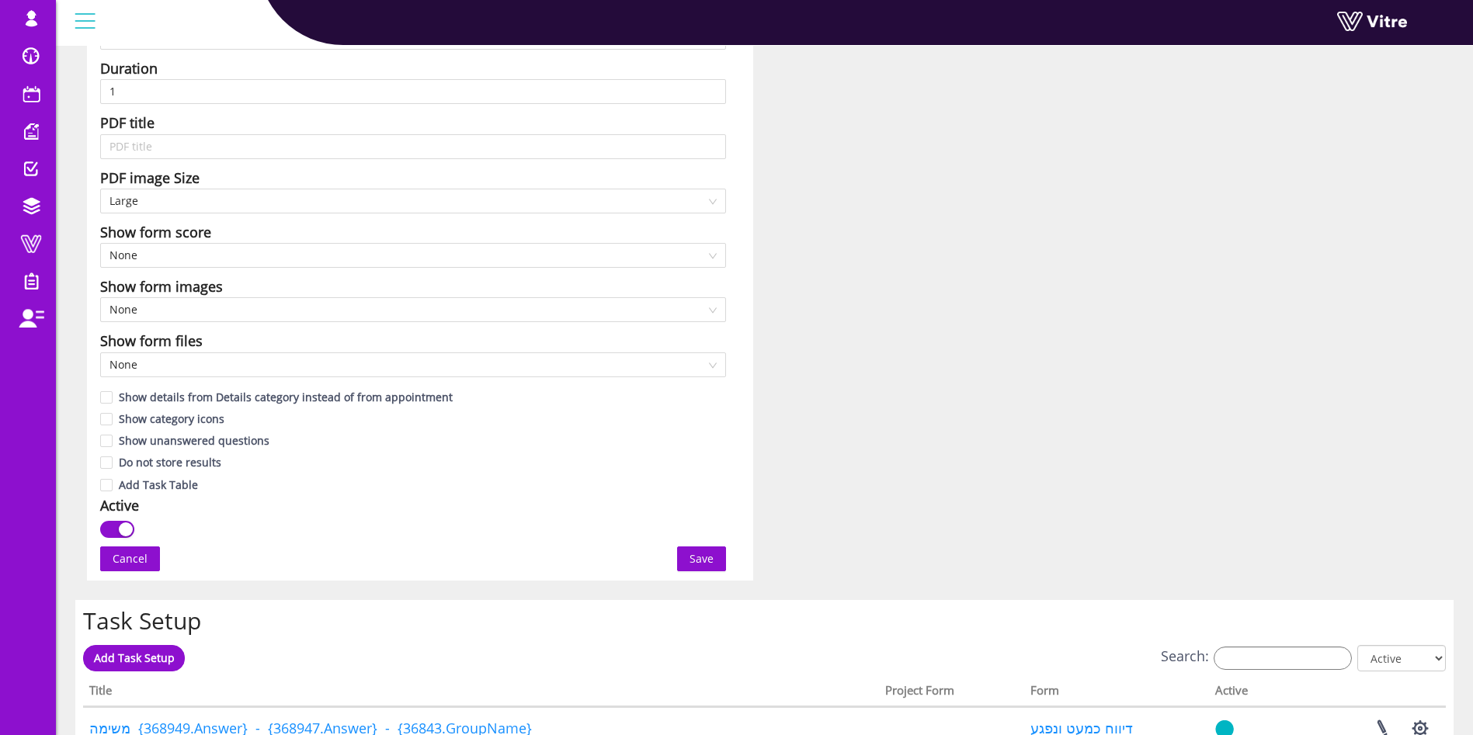
scroll to position [699, 0]
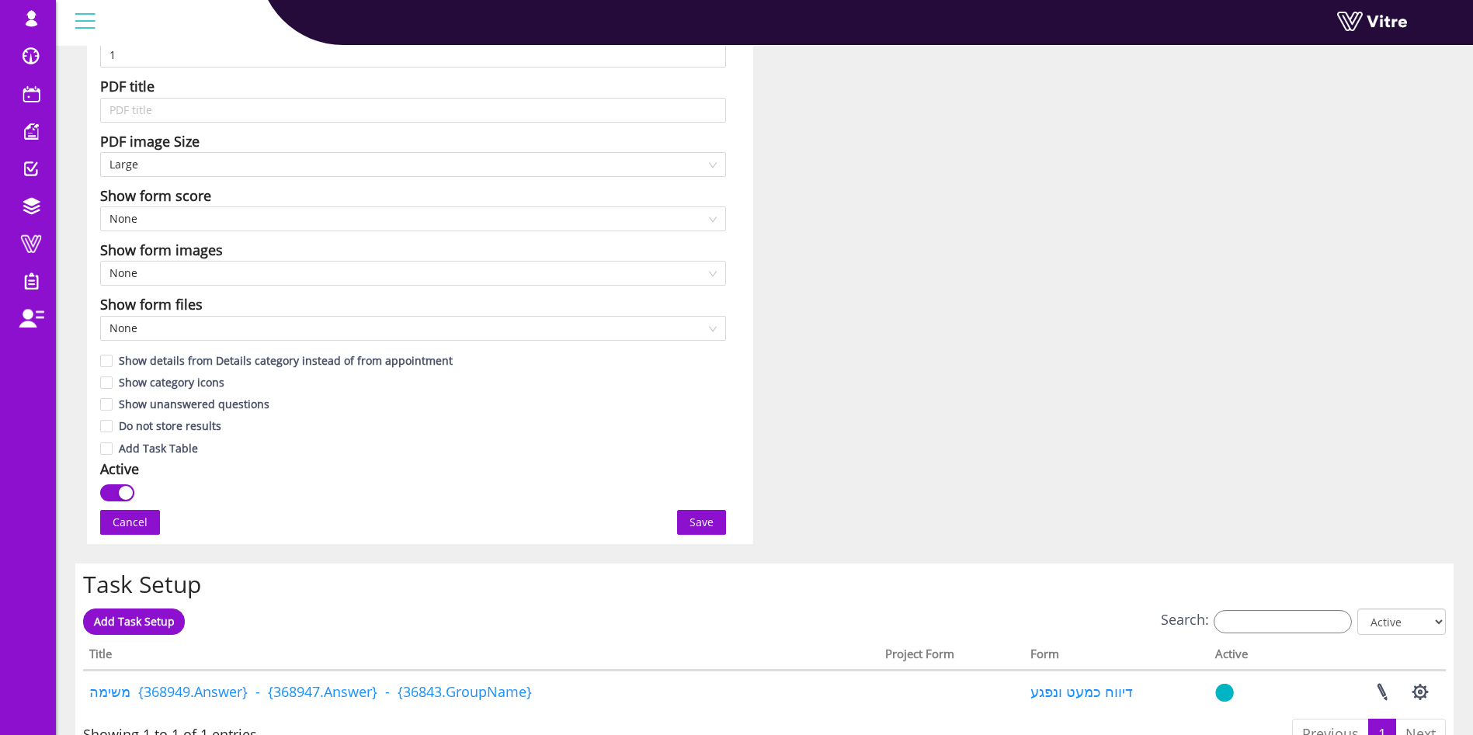
click at [706, 522] on span "Save" at bounding box center [702, 522] width 24 height 17
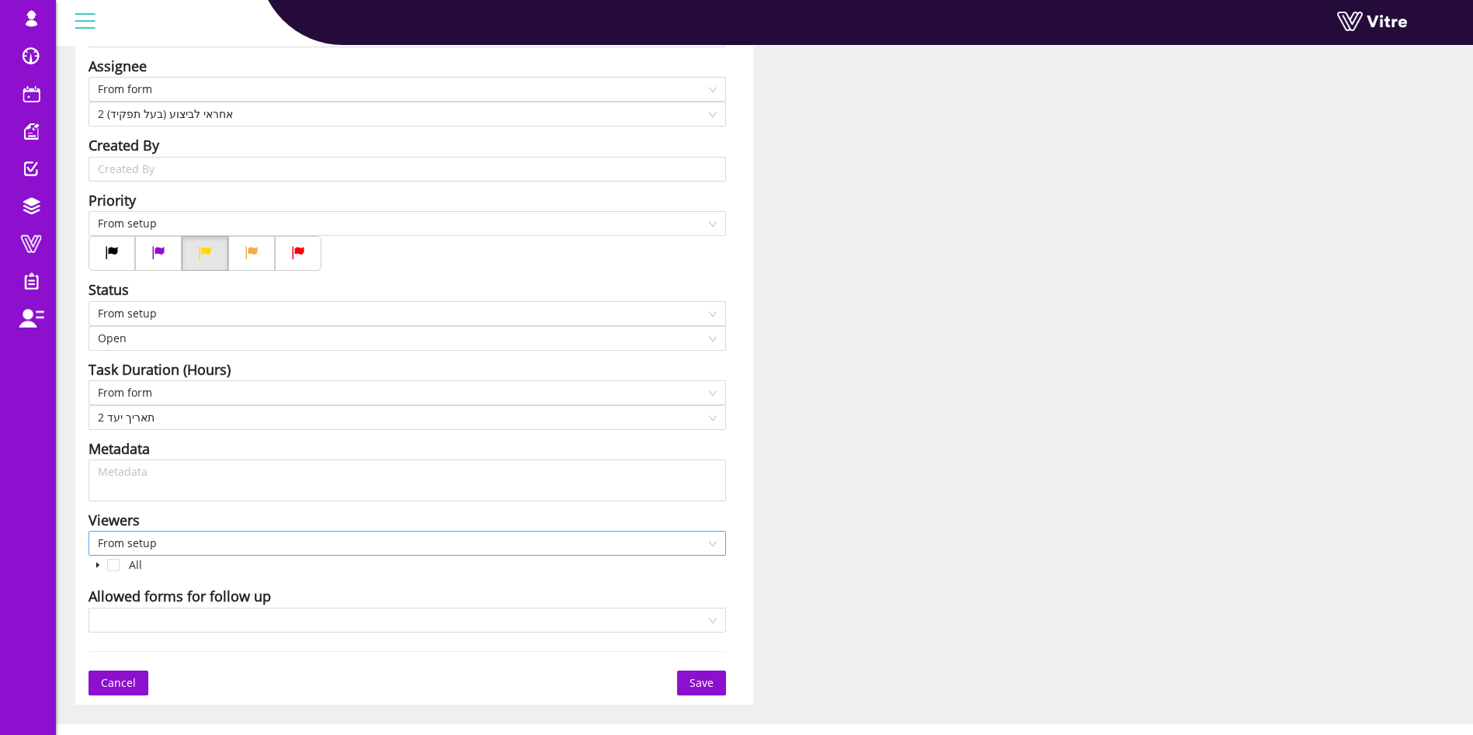
scroll to position [367, 0]
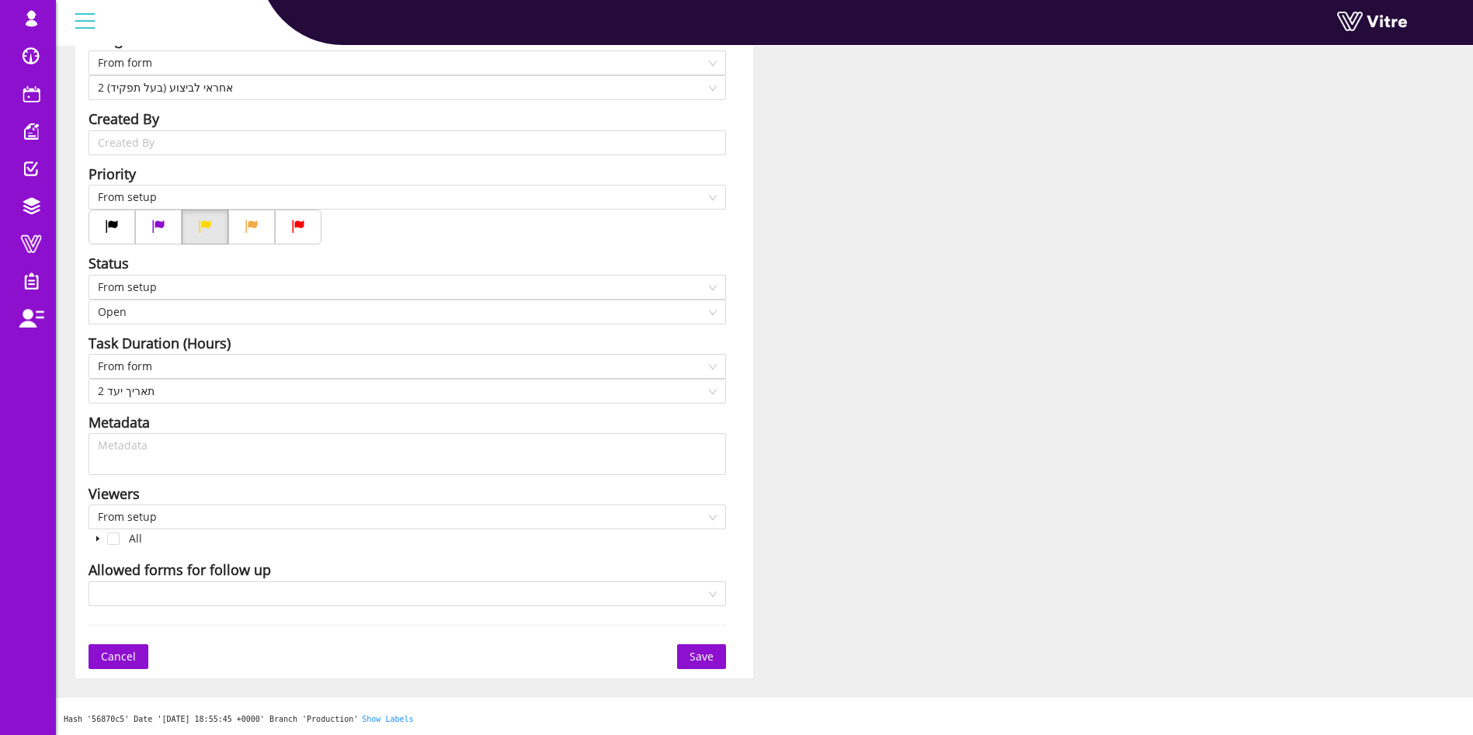
click at [697, 660] on span "Save" at bounding box center [702, 656] width 24 height 17
click at [697, 655] on span "Save" at bounding box center [702, 656] width 24 height 17
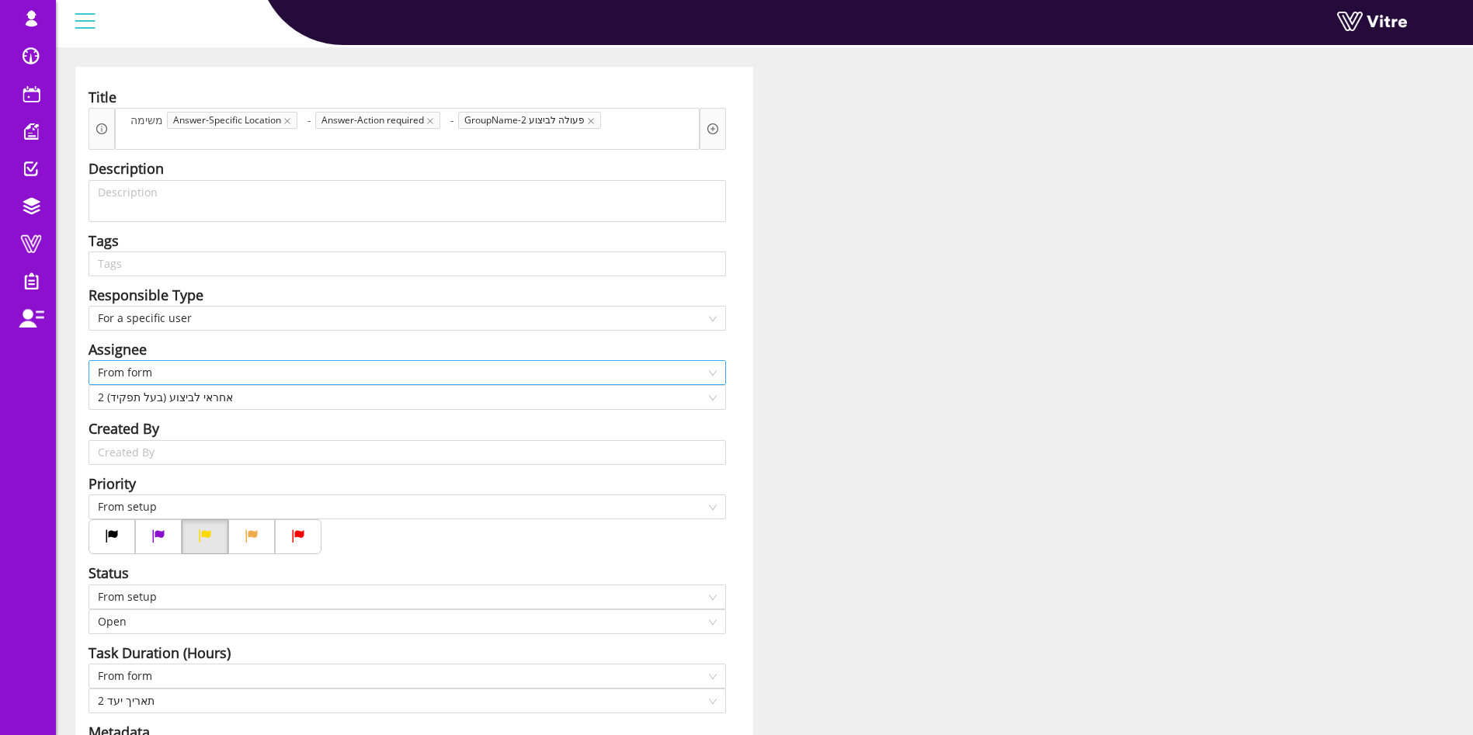
scroll to position [0, 0]
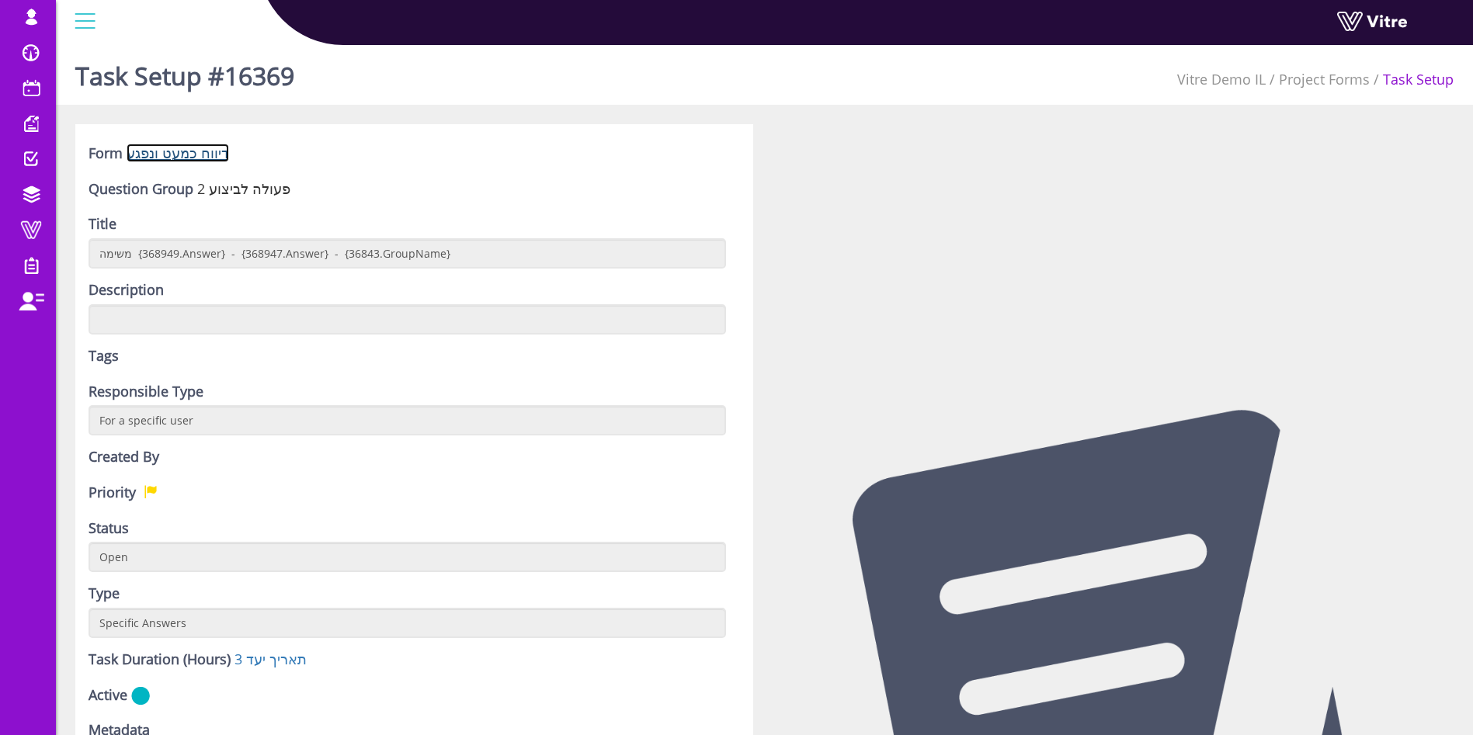
click at [217, 157] on link "דיווח כמעט ונפגע" at bounding box center [178, 153] width 103 height 19
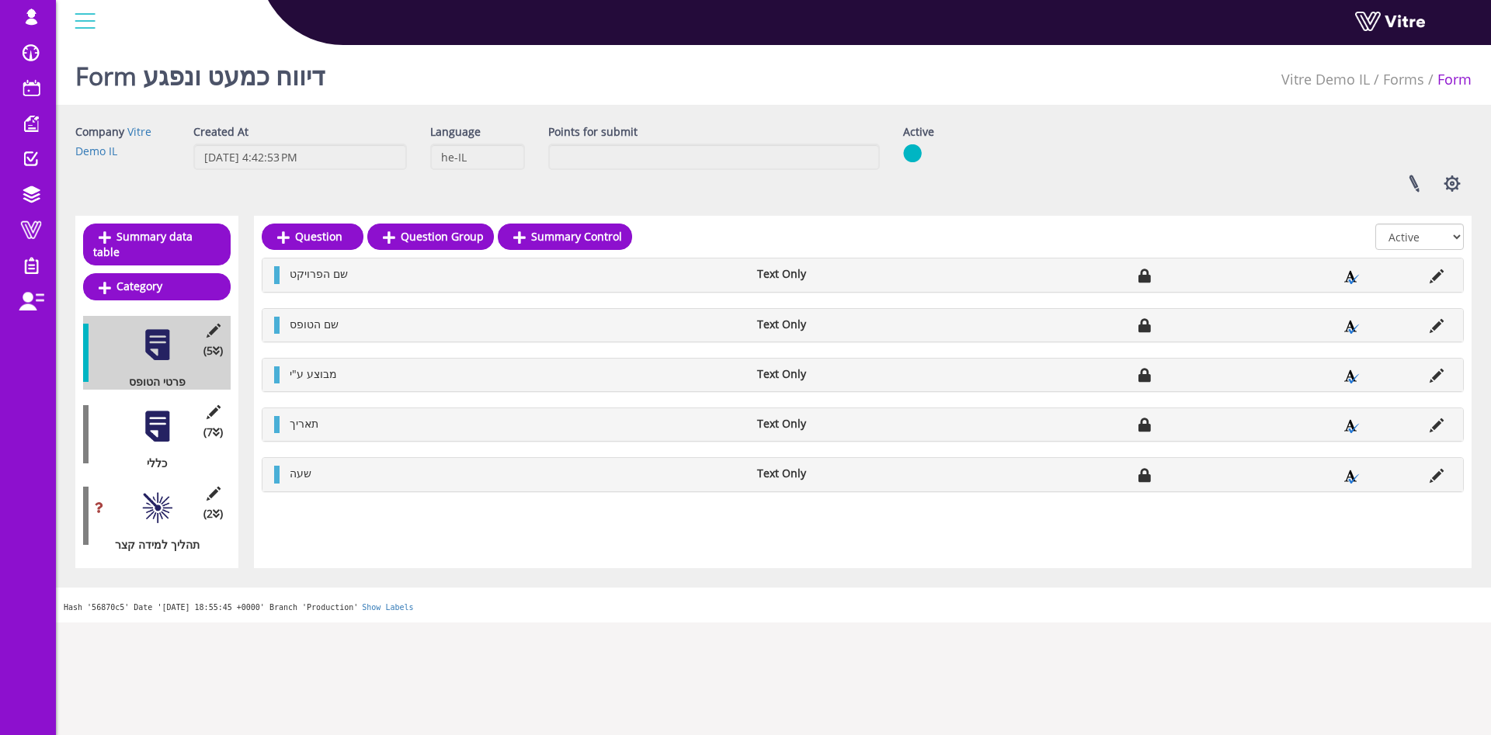
click at [165, 496] on div at bounding box center [157, 508] width 35 height 35
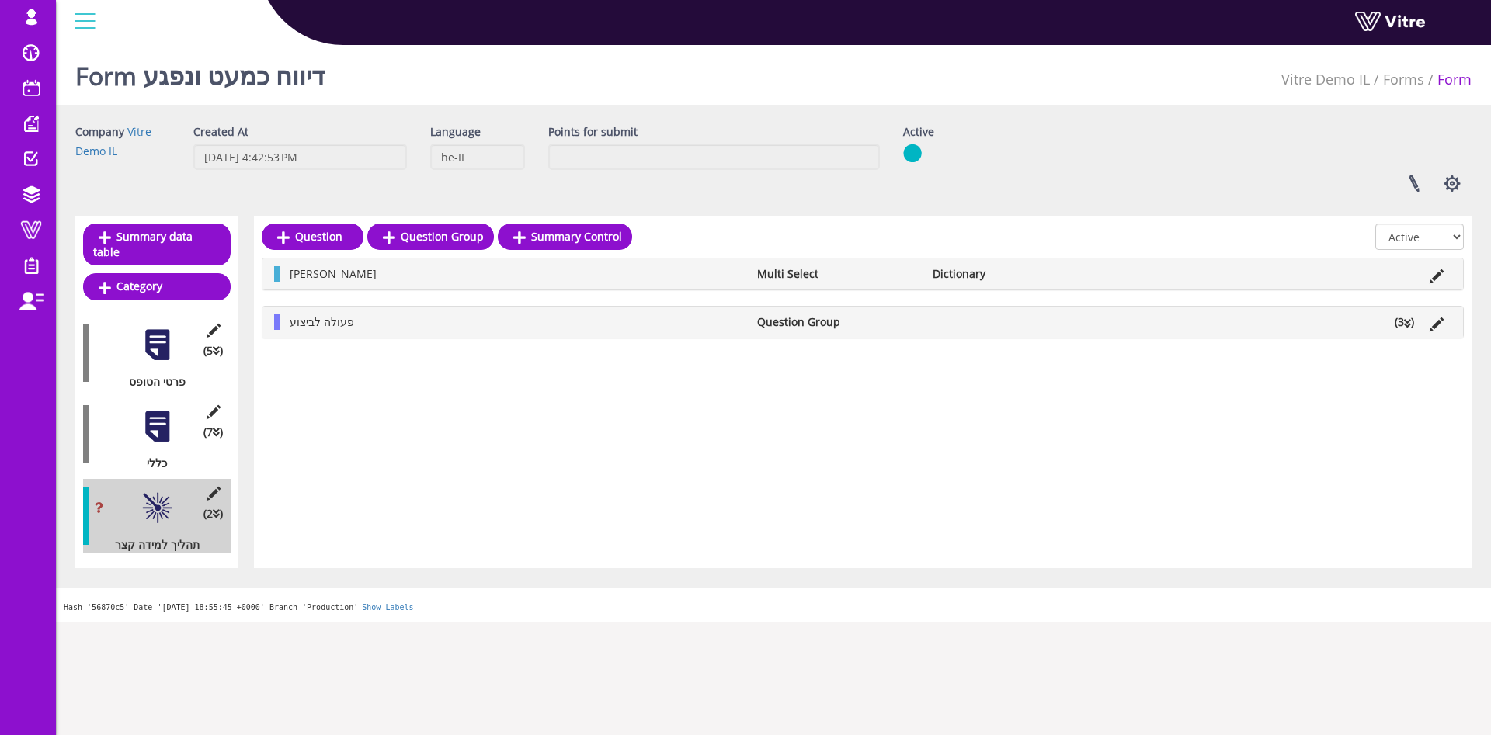
click at [1395, 324] on li "(3 )" at bounding box center [1404, 322] width 35 height 16
